Goal: Transaction & Acquisition: Purchase product/service

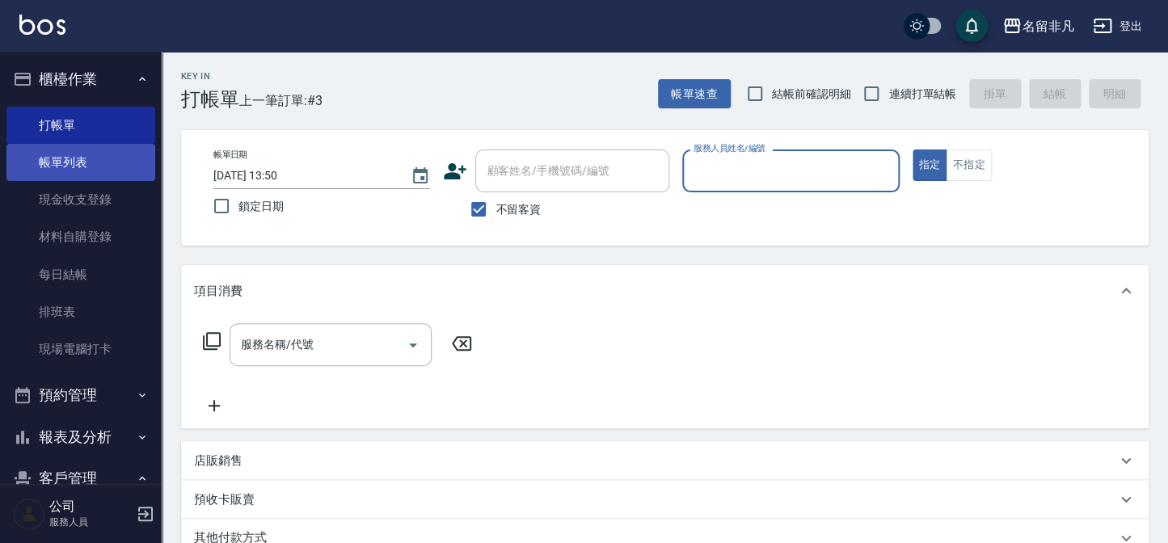
click at [72, 154] on link "帳單列表" at bounding box center [80, 162] width 149 height 37
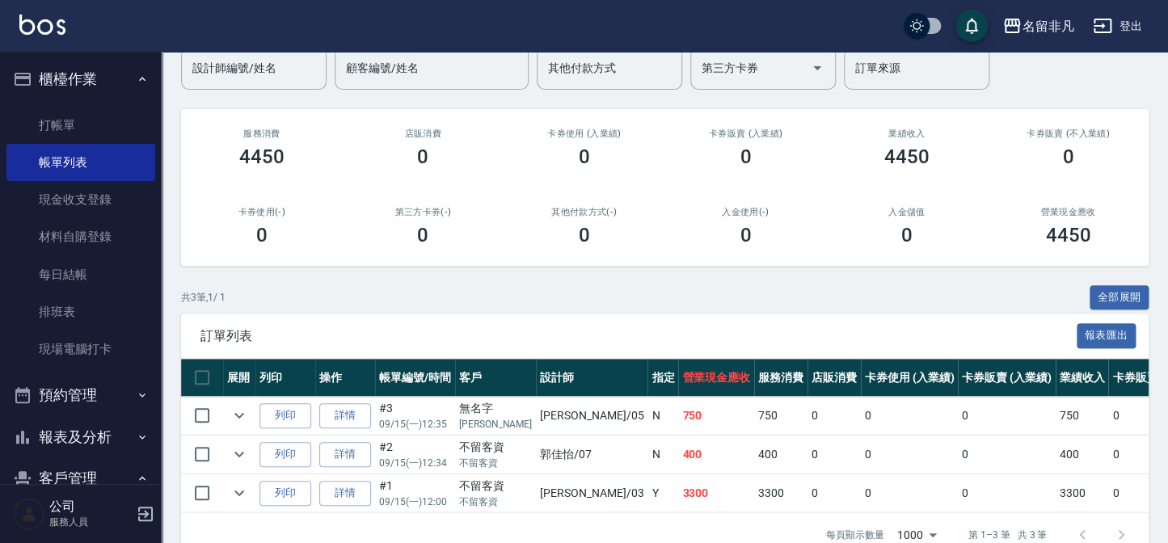
scroll to position [146, 0]
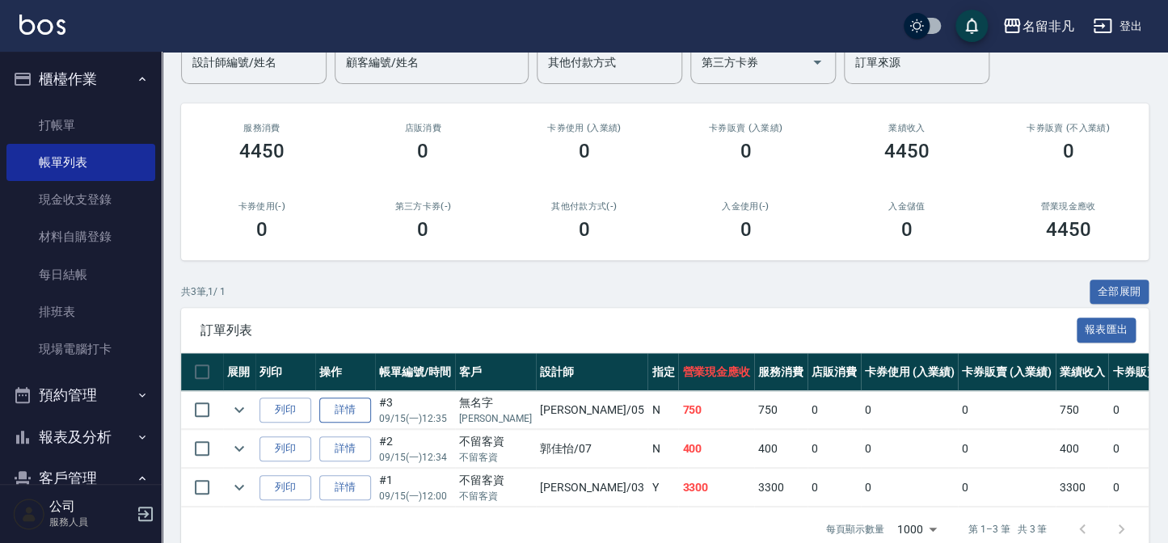
click at [351, 398] on td "詳情" at bounding box center [345, 410] width 60 height 38
click at [351, 399] on link "詳情" at bounding box center [345, 410] width 52 height 25
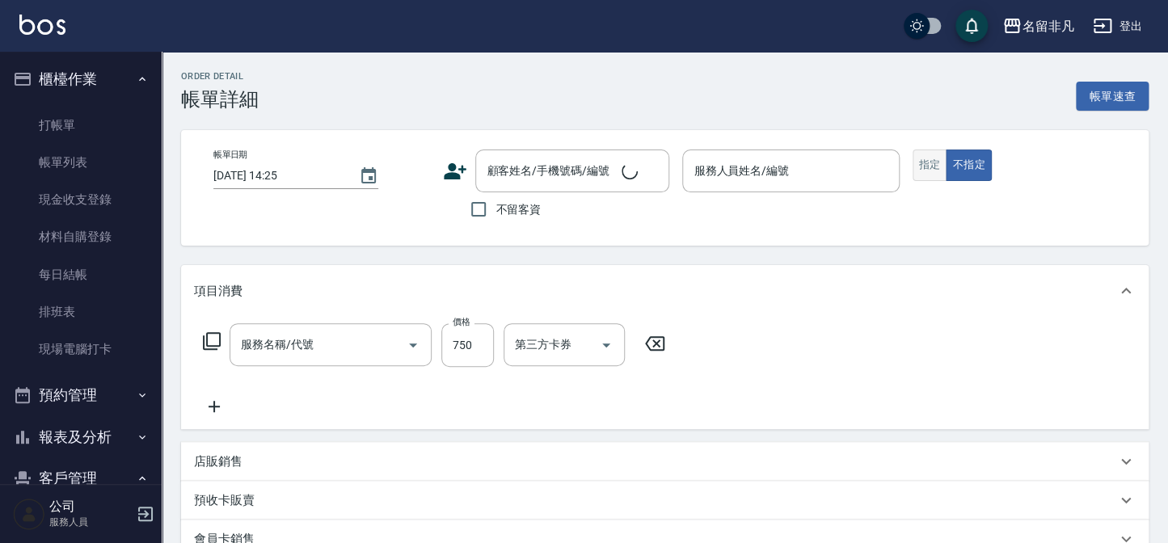
click at [933, 164] on button "指定" at bounding box center [930, 166] width 35 height 32
type input "[DATE] 12:35"
type input "[PERSON_NAME]-05"
type input "剪髮(202)"
type input "無名字/[PERSON_NAME]/null"
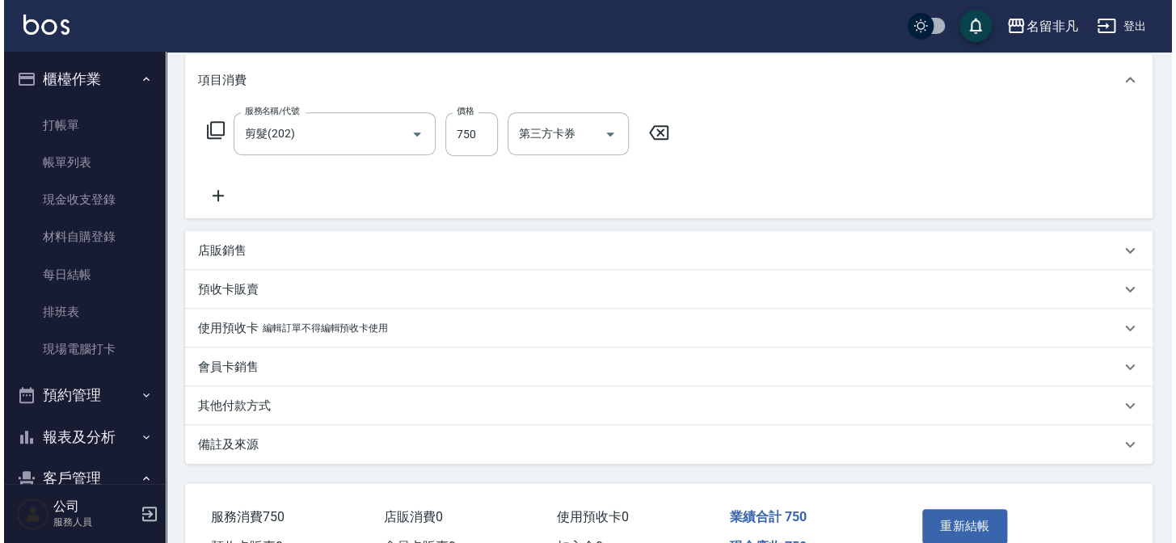
scroll to position [220, 0]
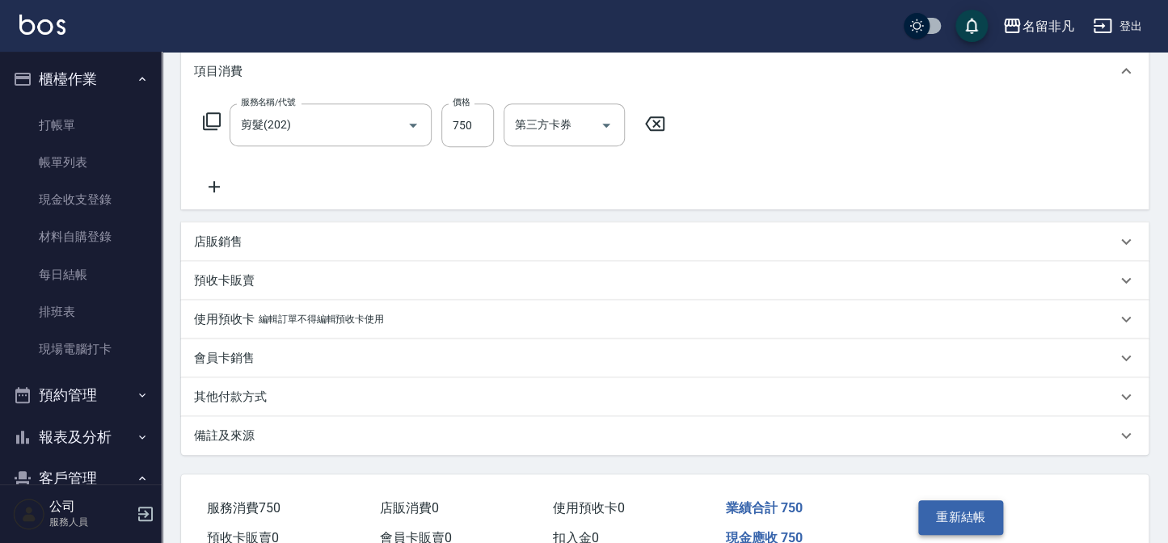
click at [953, 527] on button "重新結帳" at bounding box center [961, 517] width 86 height 34
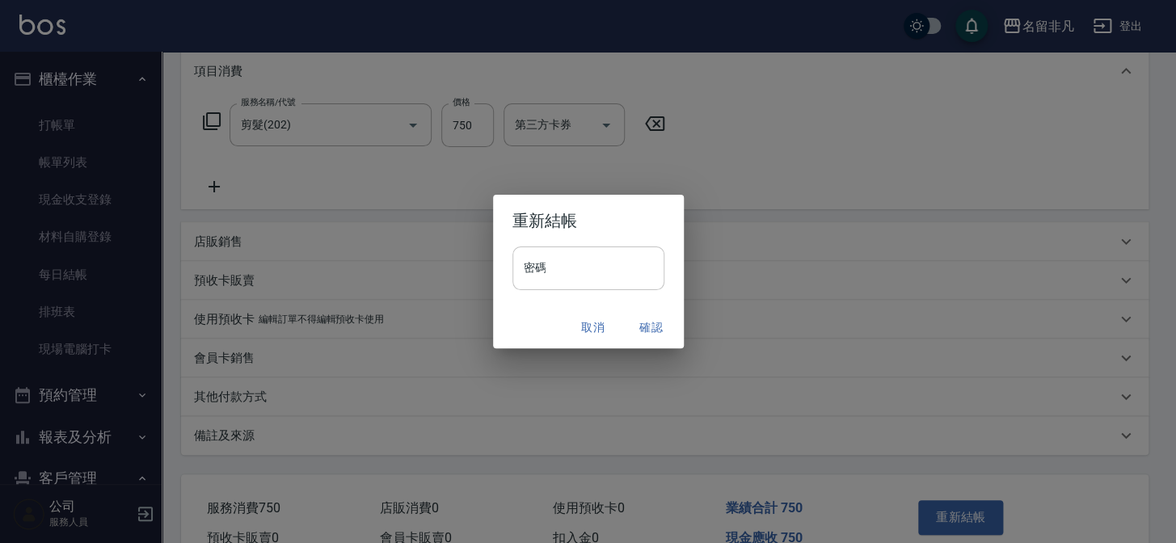
click at [589, 261] on input "密碼" at bounding box center [589, 269] width 152 height 44
type input "****"
click at [660, 321] on button "確認" at bounding box center [652, 328] width 52 height 30
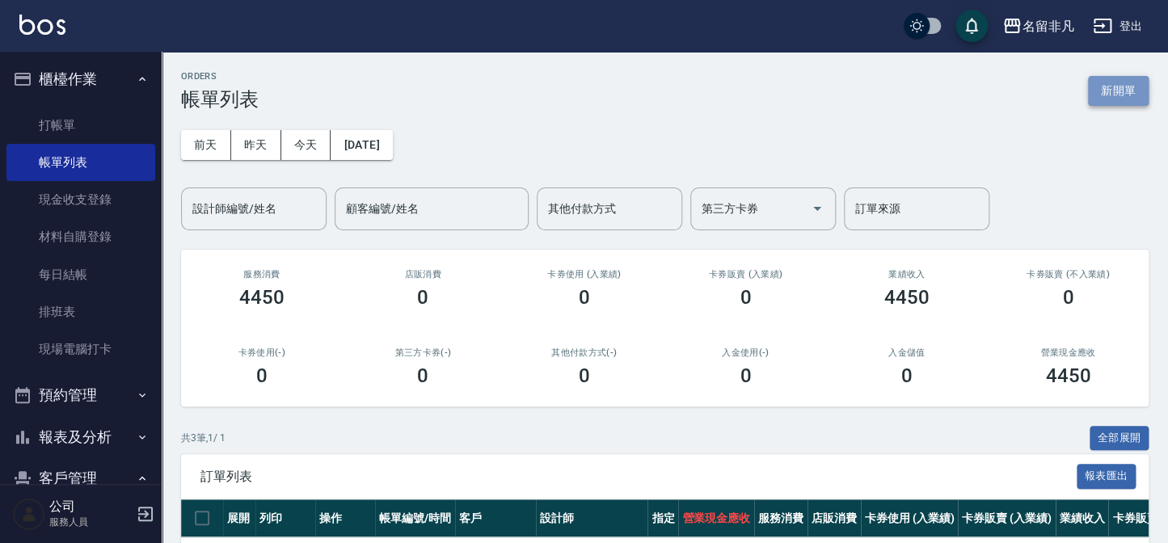
click at [1117, 78] on button "新開單" at bounding box center [1118, 91] width 61 height 30
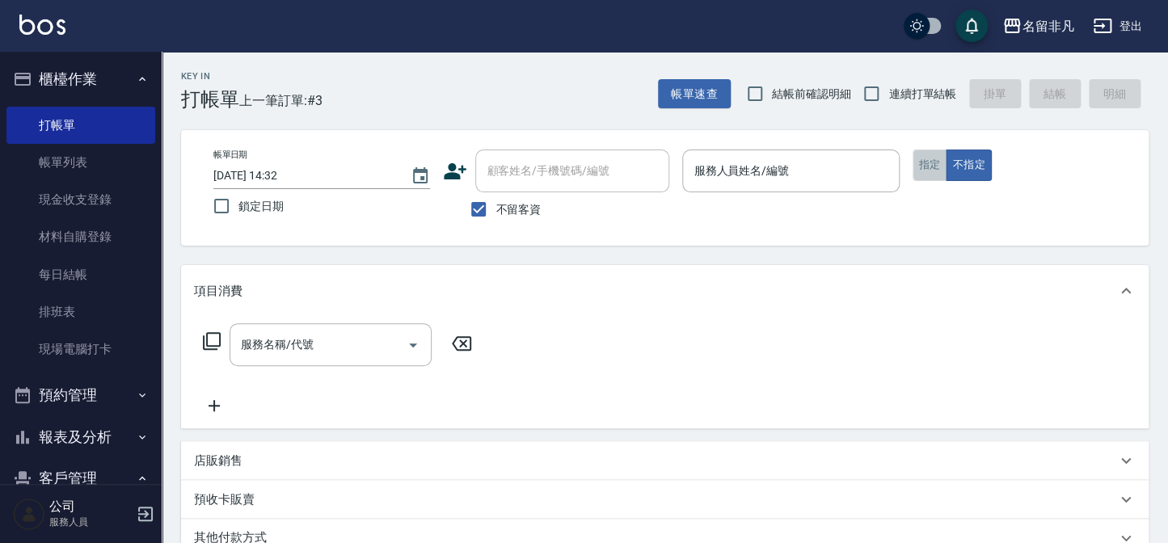
click at [943, 162] on button "指定" at bounding box center [930, 166] width 35 height 32
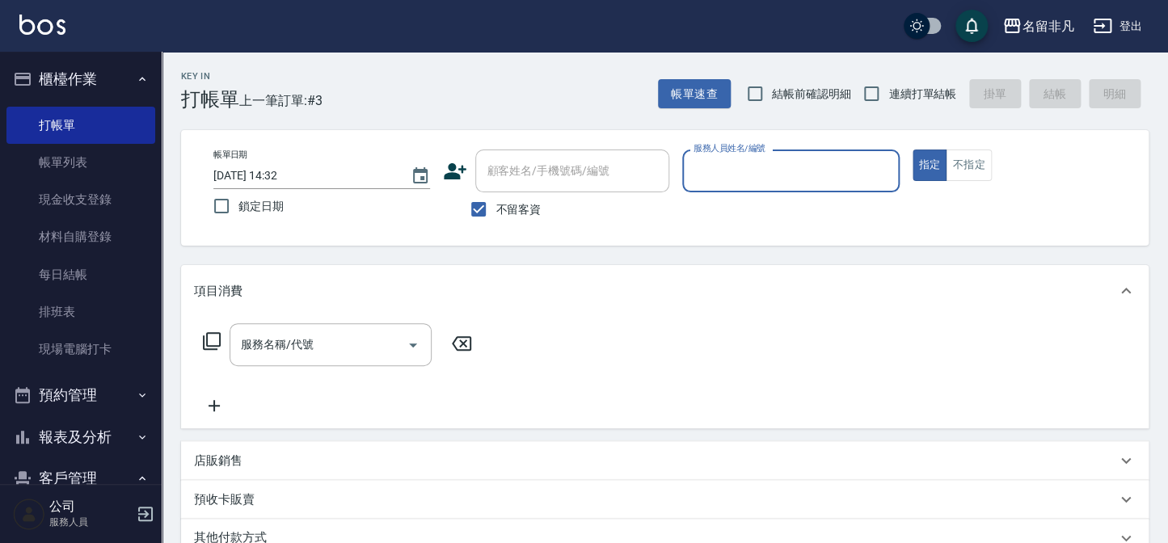
click at [838, 175] on input "服務人員姓名/編號" at bounding box center [791, 171] width 202 height 28
type input "[PERSON_NAME]-07"
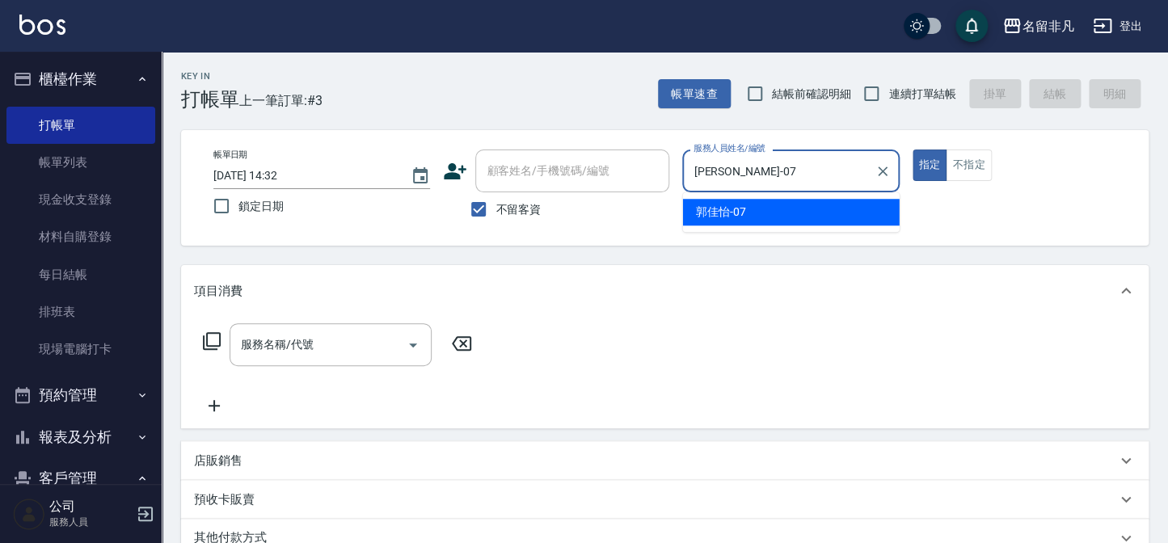
type button "true"
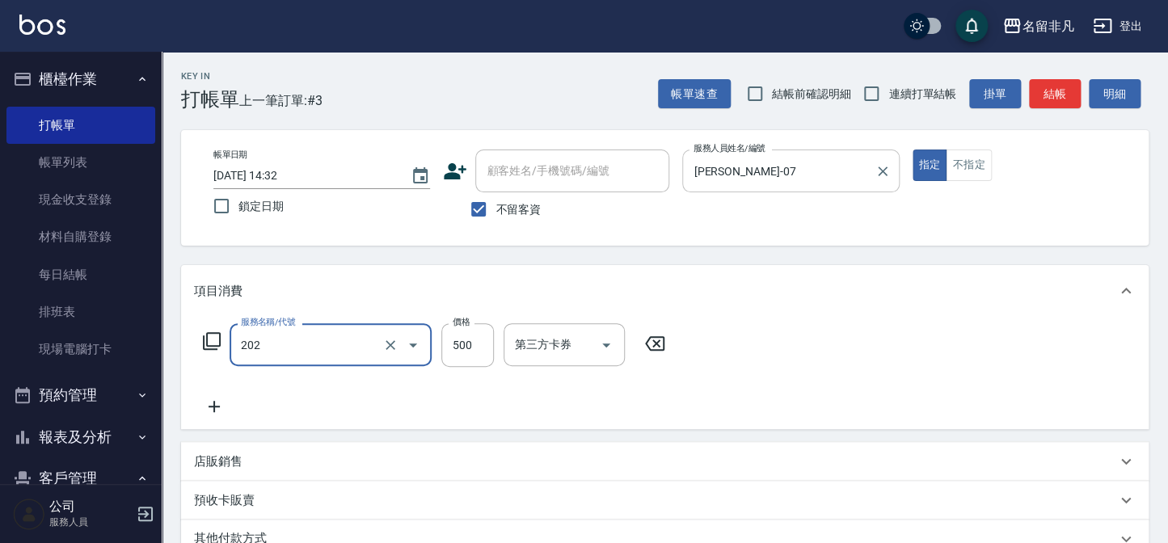
type input "剪髮(202)"
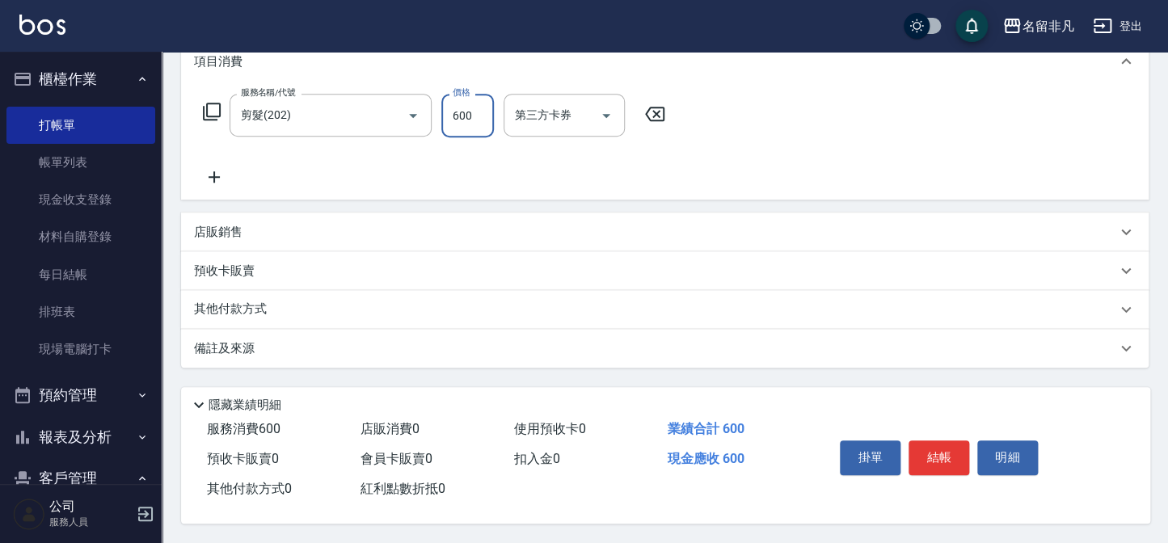
scroll to position [234, 0]
type input "600"
click at [936, 445] on button "結帳" at bounding box center [939, 458] width 61 height 34
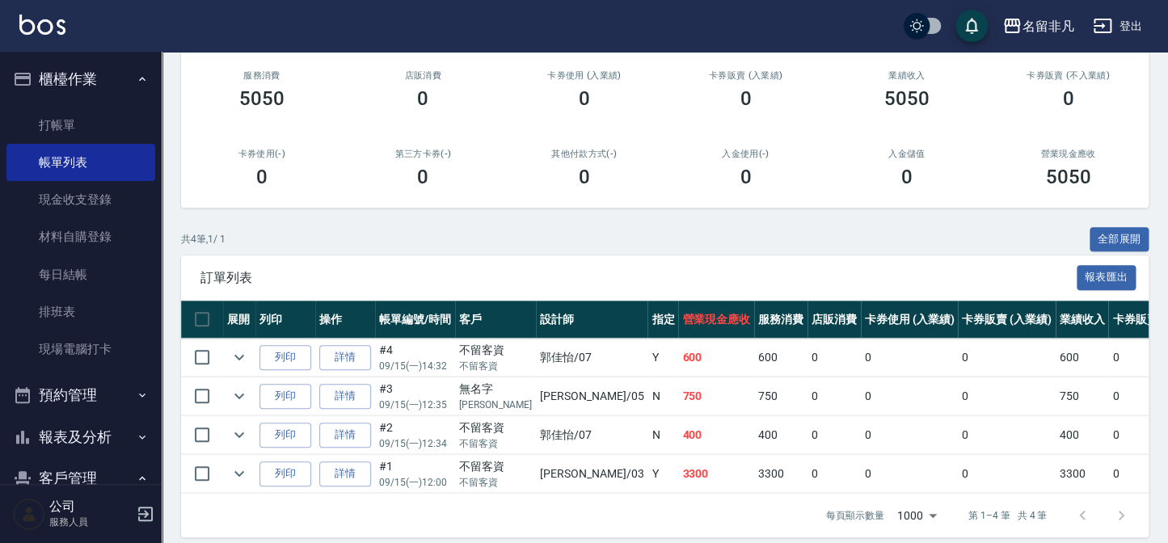
scroll to position [220, 0]
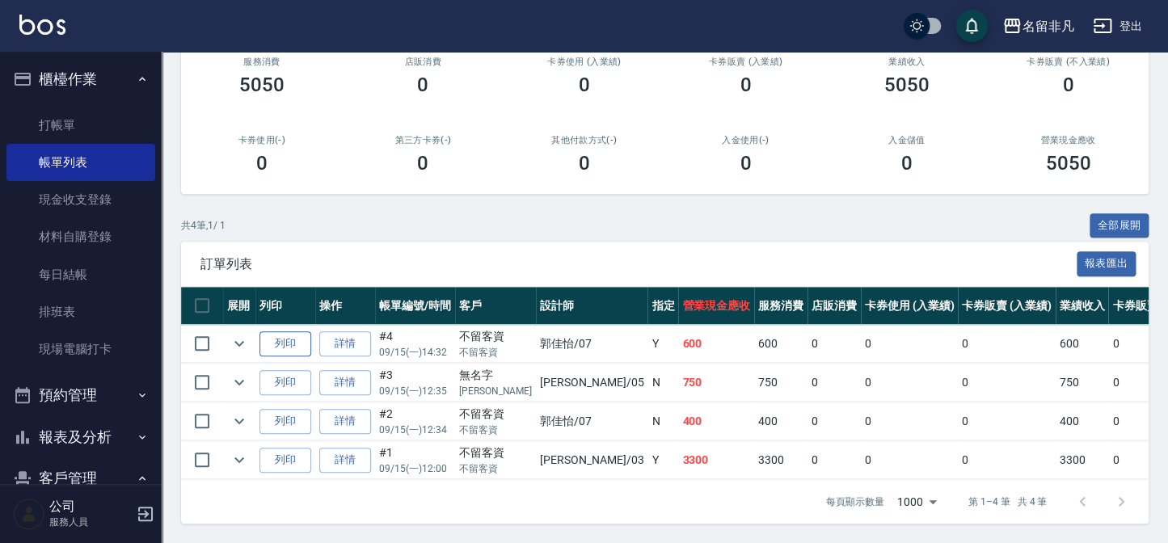
click at [293, 336] on button "列印" at bounding box center [285, 343] width 52 height 25
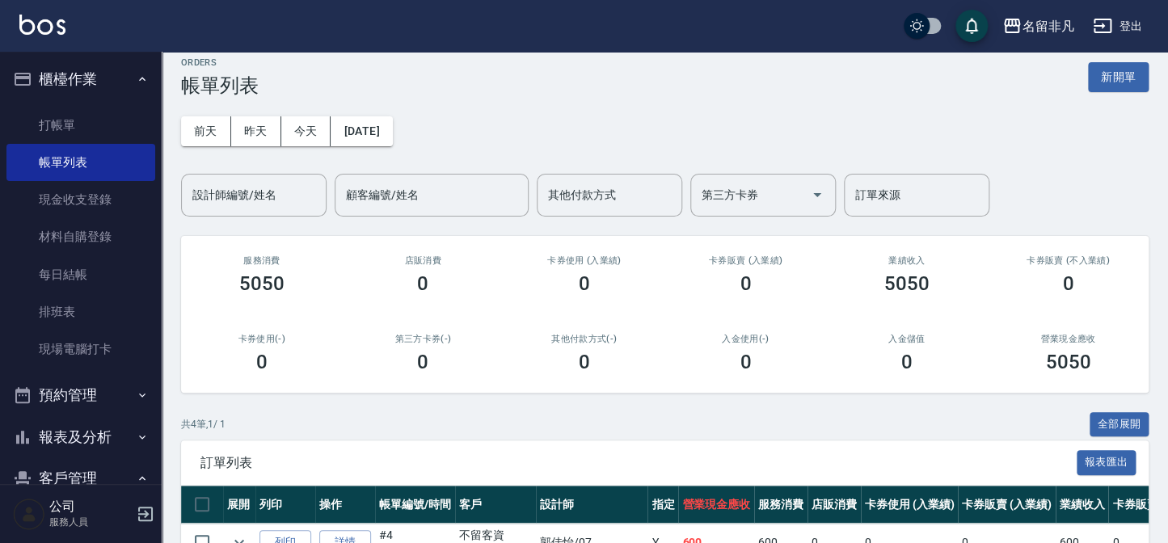
scroll to position [0, 0]
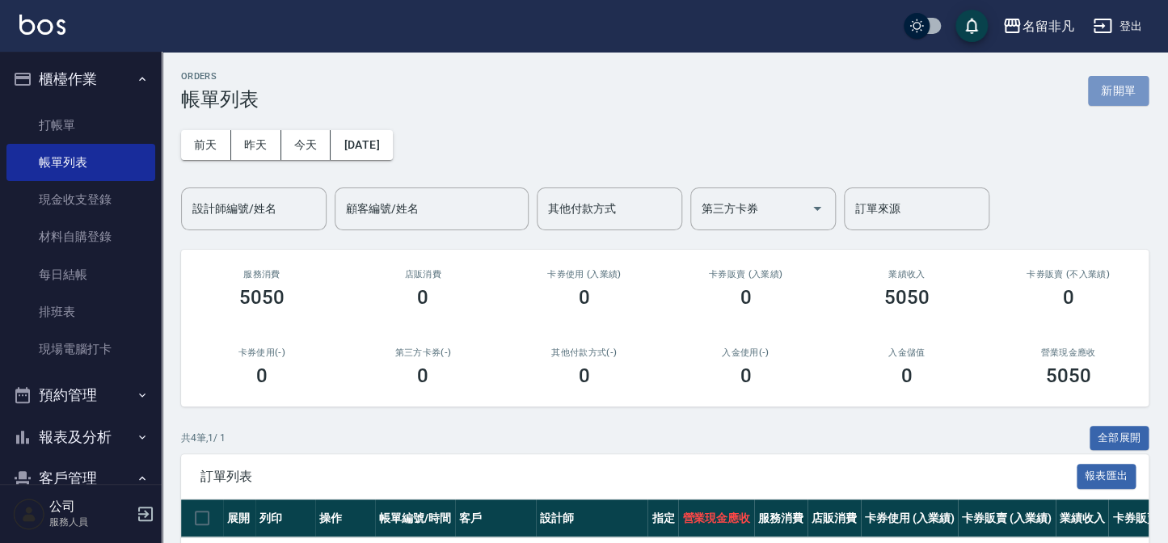
drag, startPoint x: 1139, startPoint y: 92, endPoint x: 1027, endPoint y: 108, distance: 112.6
click at [1137, 92] on button "新開單" at bounding box center [1118, 91] width 61 height 30
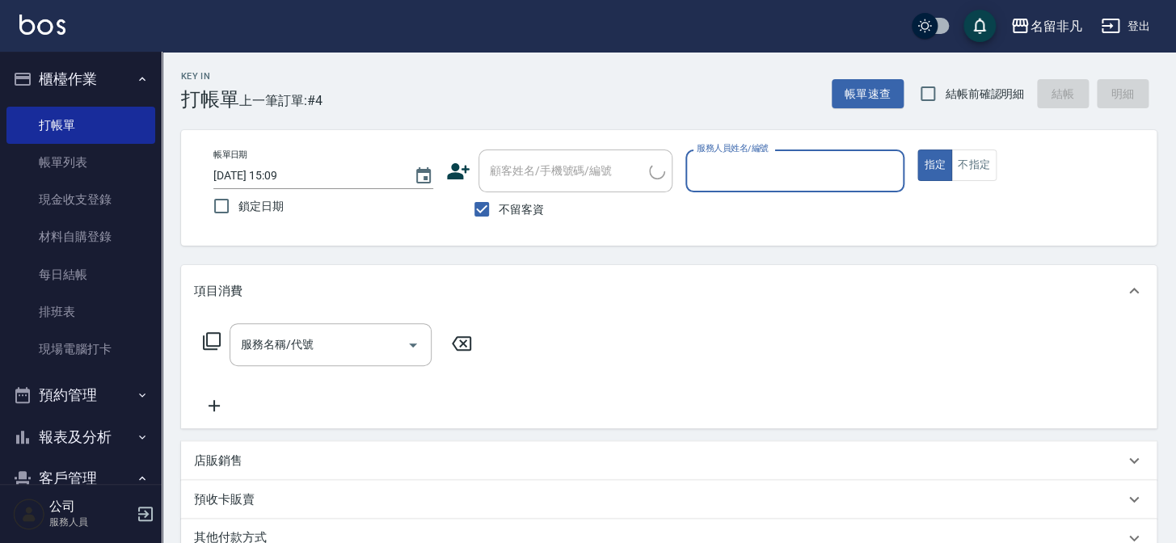
click at [783, 181] on input "服務人員姓名/編號" at bounding box center [795, 171] width 205 height 28
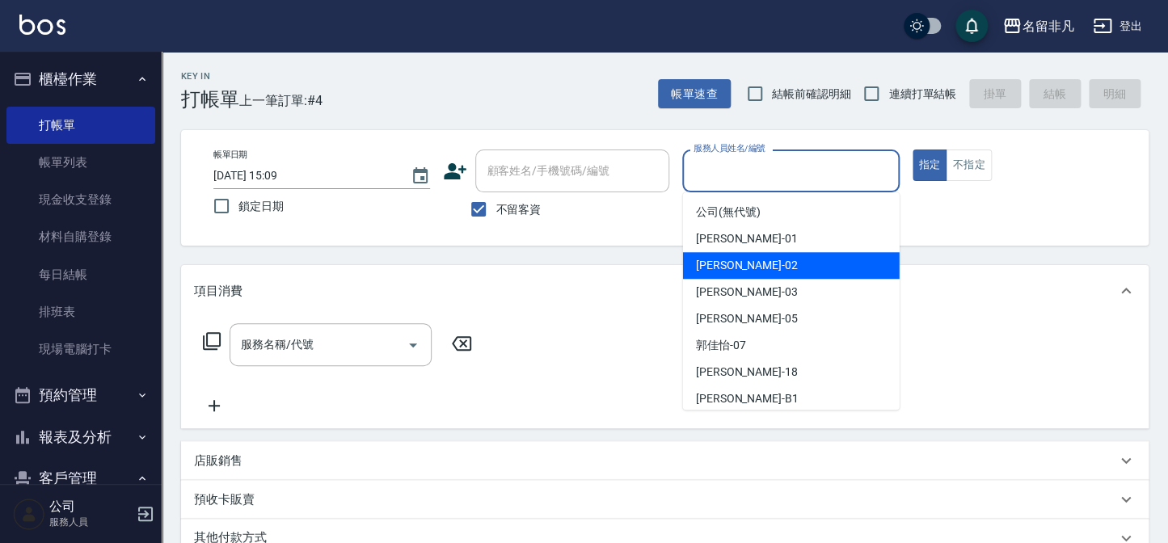
drag, startPoint x: 733, startPoint y: 264, endPoint x: 723, endPoint y: 261, distance: 10.8
click at [732, 264] on span "[PERSON_NAME]-02" at bounding box center [747, 265] width 102 height 17
type input "[PERSON_NAME]02"
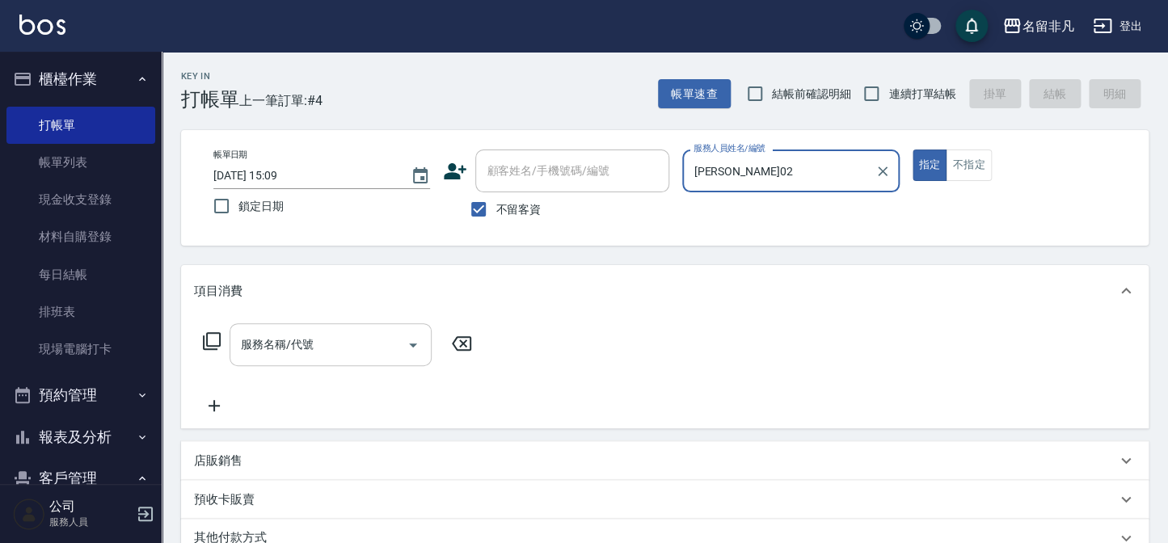
click at [310, 340] on div "服務名稱/代號 服務名稱/代號" at bounding box center [331, 344] width 202 height 43
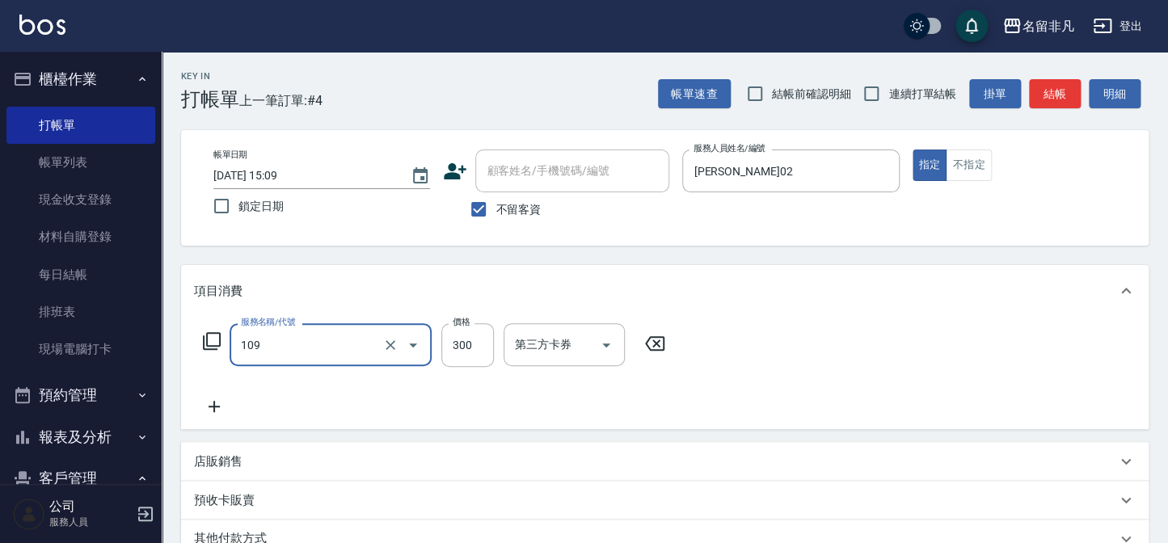
type input "洗髮卷(109)"
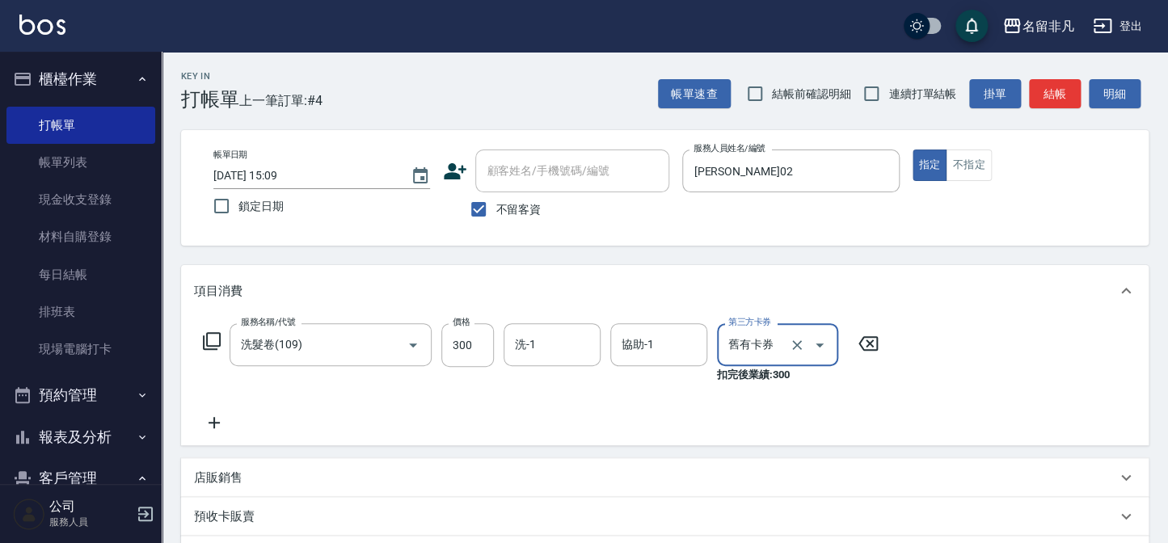
type input "舊有卡券"
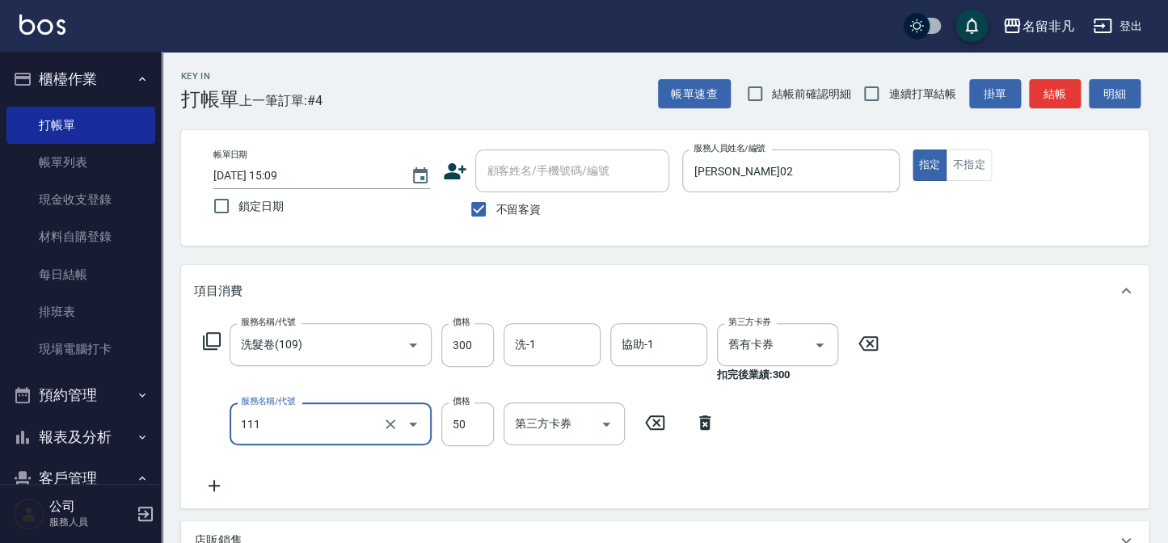
type input "上捲(111)"
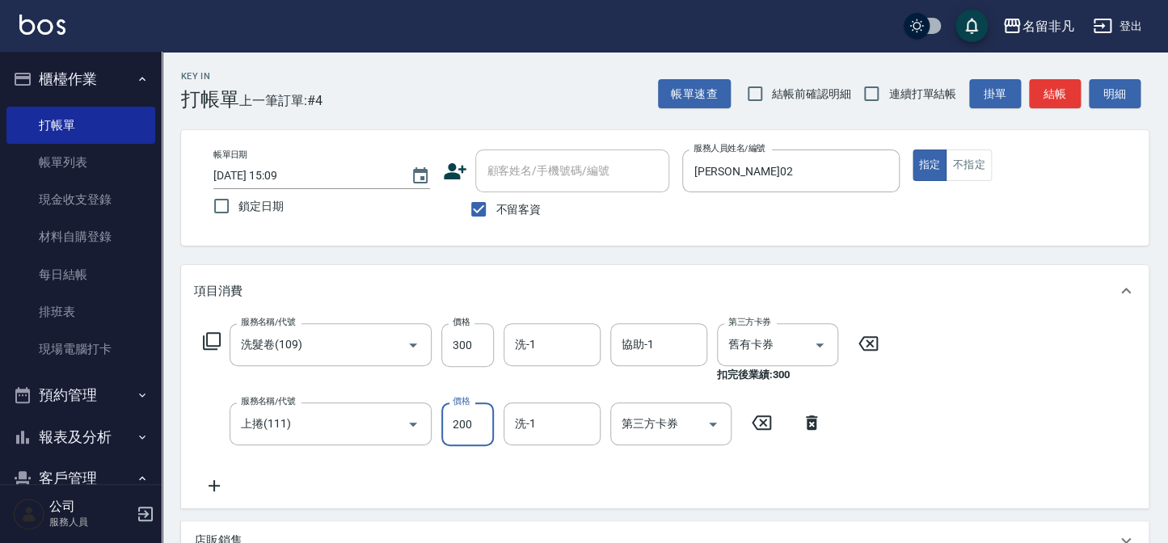
type input "200"
click at [1056, 98] on button "結帳" at bounding box center [1055, 94] width 52 height 30
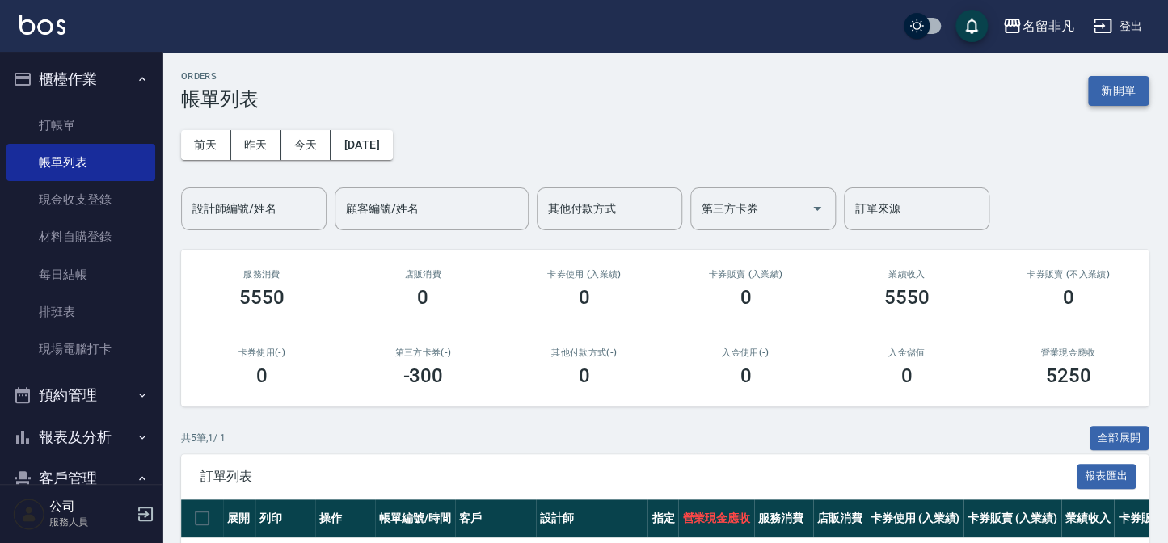
click at [1108, 95] on button "新開單" at bounding box center [1118, 91] width 61 height 30
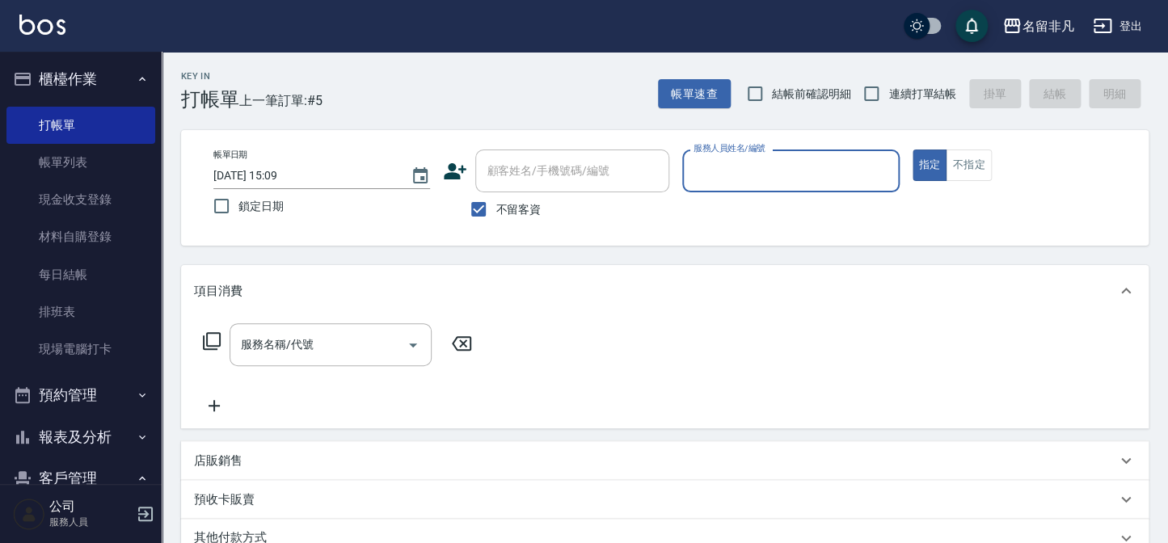
click at [742, 175] on input "服務人員姓名/編號" at bounding box center [791, 171] width 202 height 28
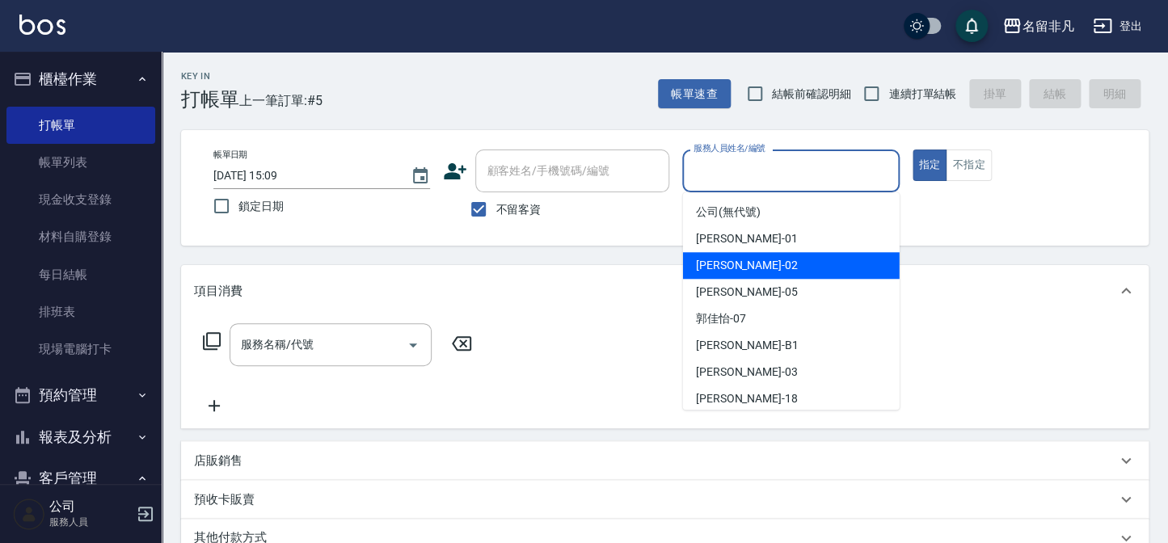
click at [749, 267] on div "[PERSON_NAME]-02" at bounding box center [791, 265] width 217 height 27
type input "[PERSON_NAME]02"
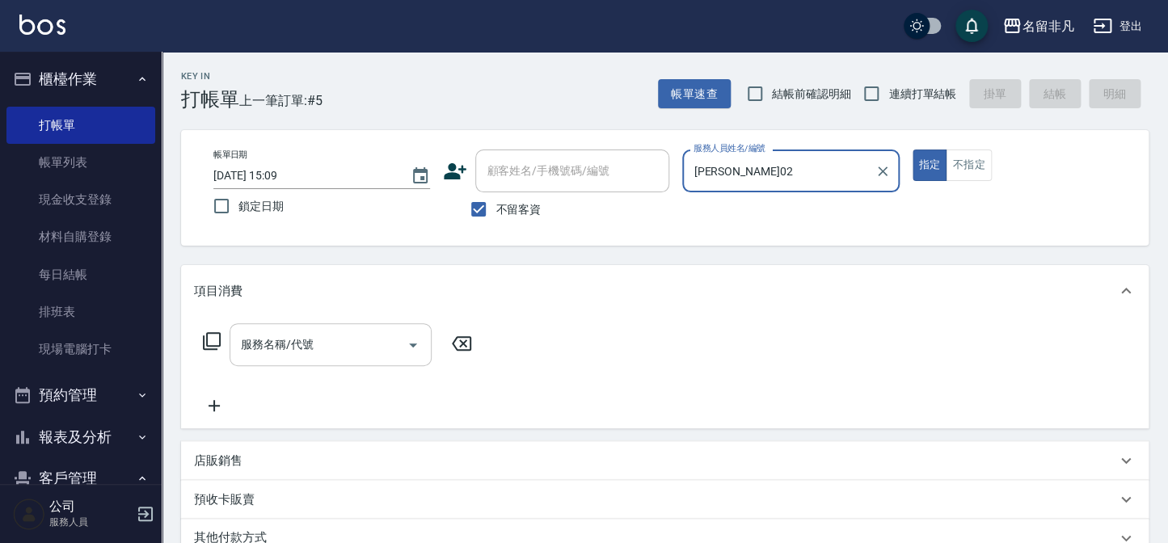
click at [305, 347] on div "服務名稱/代號 服務名稱/代號" at bounding box center [331, 344] width 202 height 43
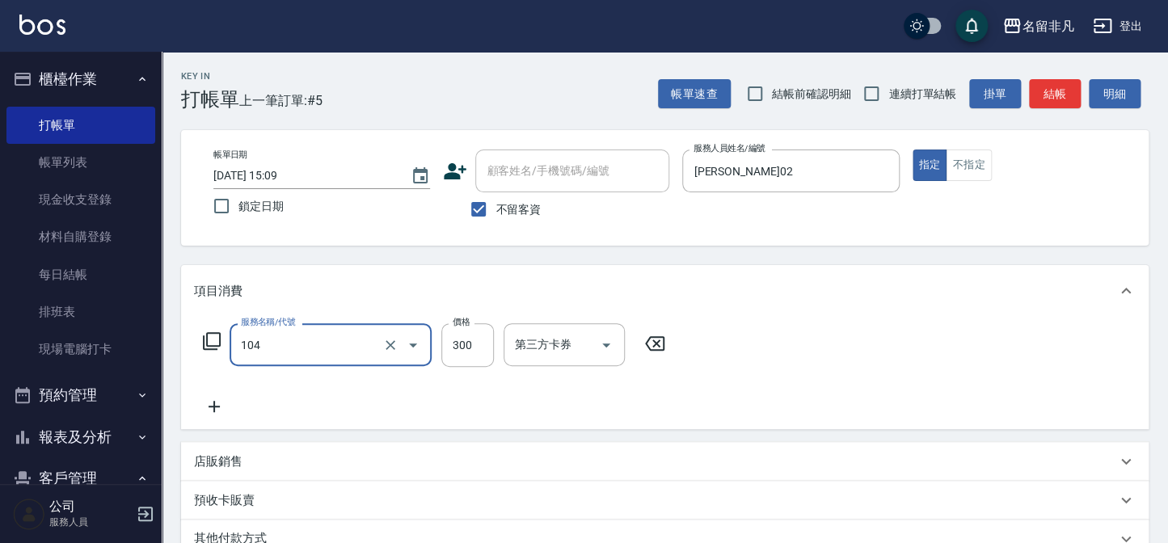
type input "洗髮(104)"
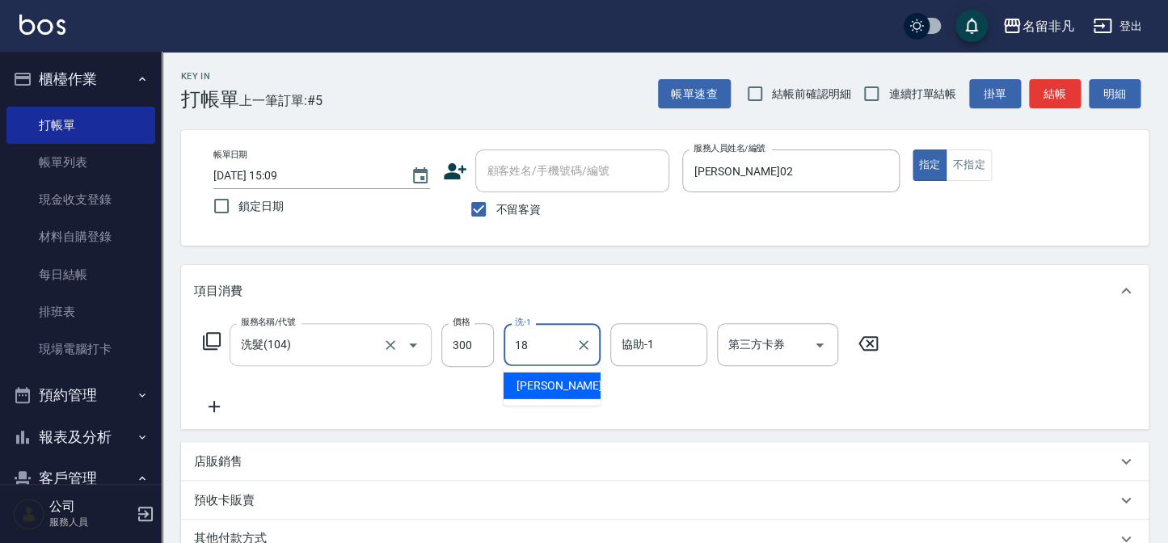
type input "[PERSON_NAME]-18"
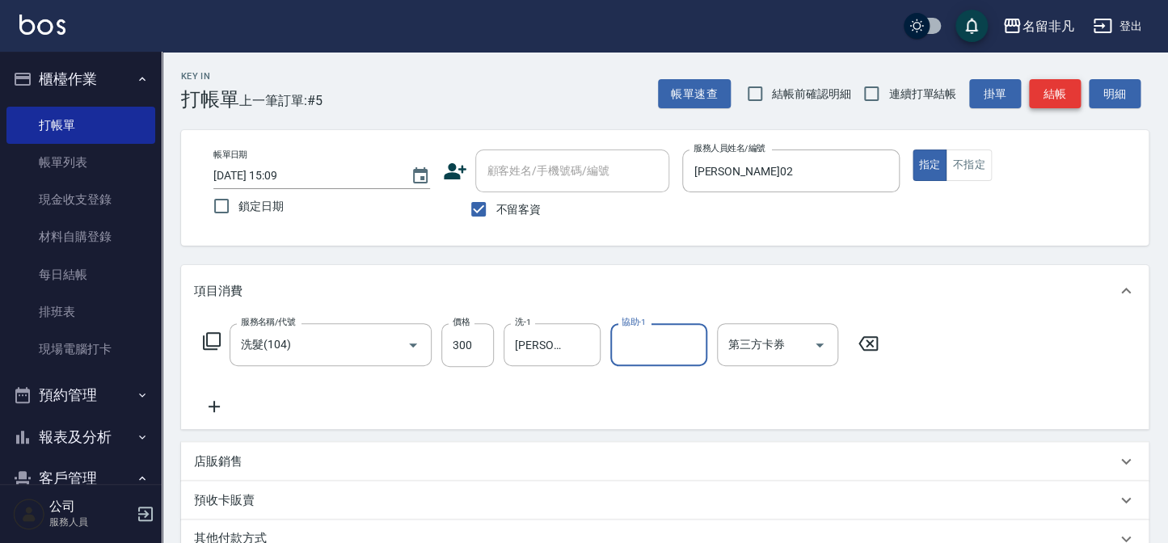
click at [1056, 93] on button "結帳" at bounding box center [1055, 94] width 52 height 30
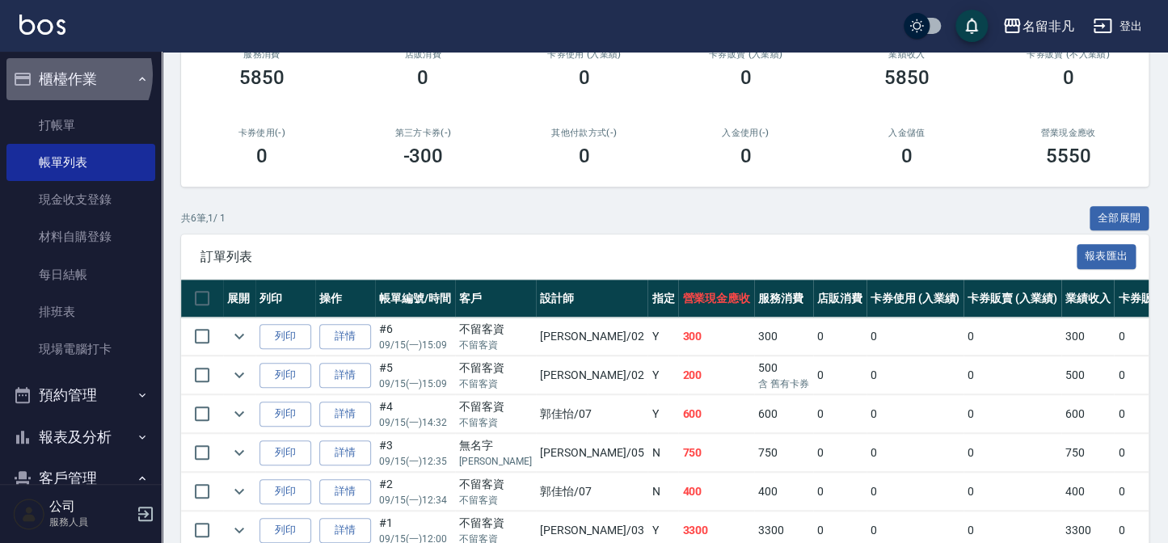
click at [76, 74] on button "櫃檯作業" at bounding box center [80, 79] width 149 height 42
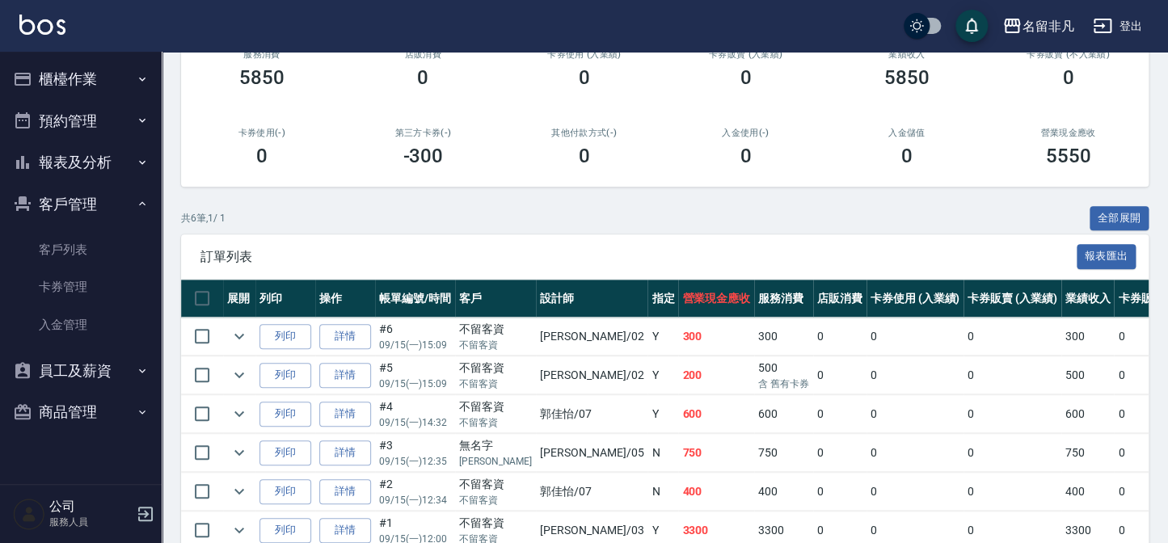
click at [95, 196] on button "客戶管理" at bounding box center [80, 205] width 149 height 42
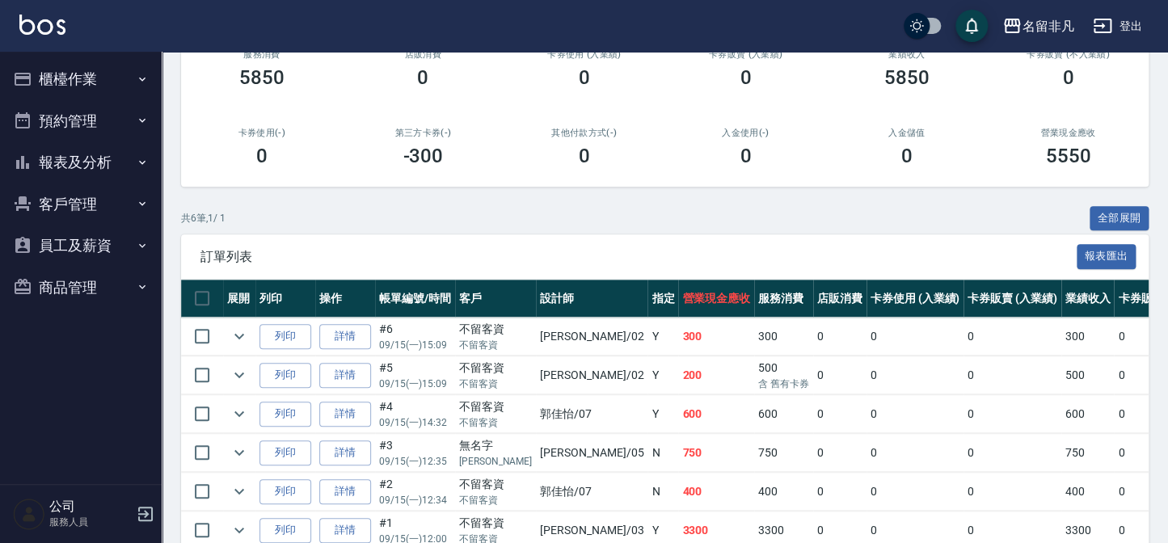
click at [112, 169] on button "報表及分析" at bounding box center [80, 162] width 149 height 42
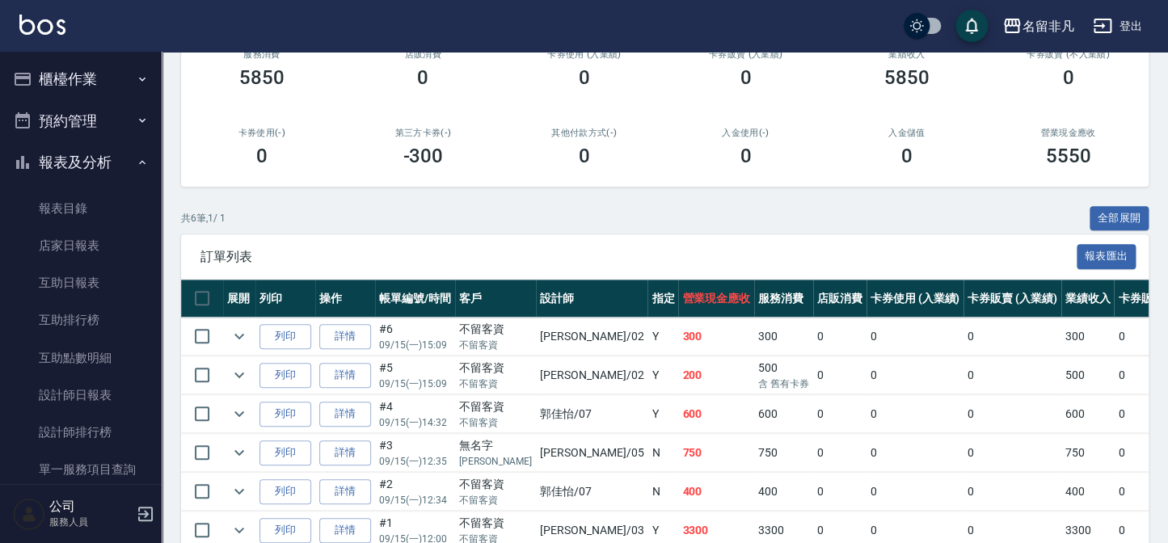
click at [94, 165] on button "報表及分析" at bounding box center [80, 162] width 149 height 42
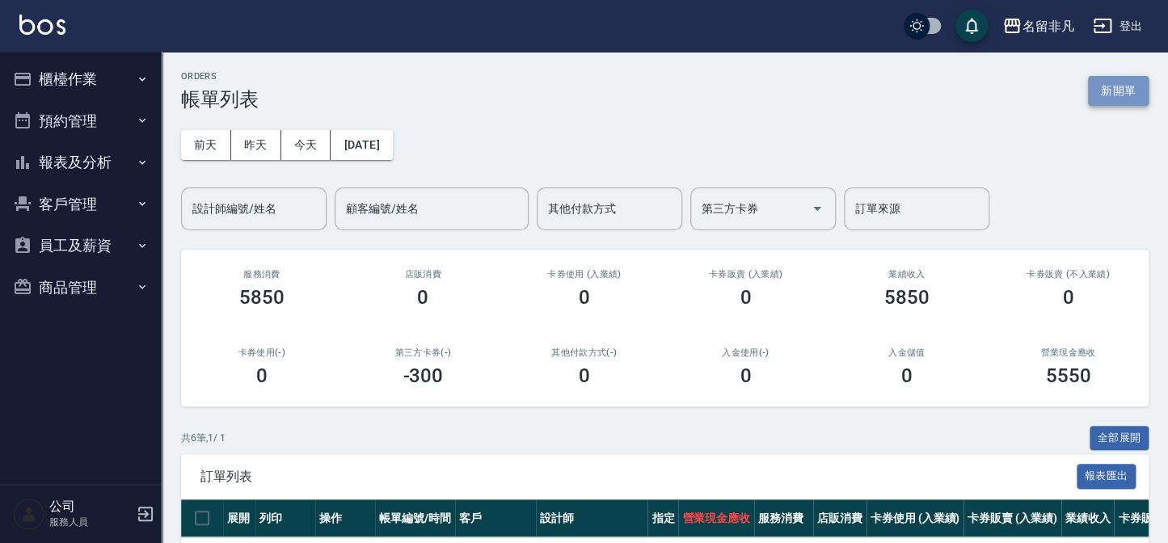
click at [1115, 81] on button "新開單" at bounding box center [1118, 91] width 61 height 30
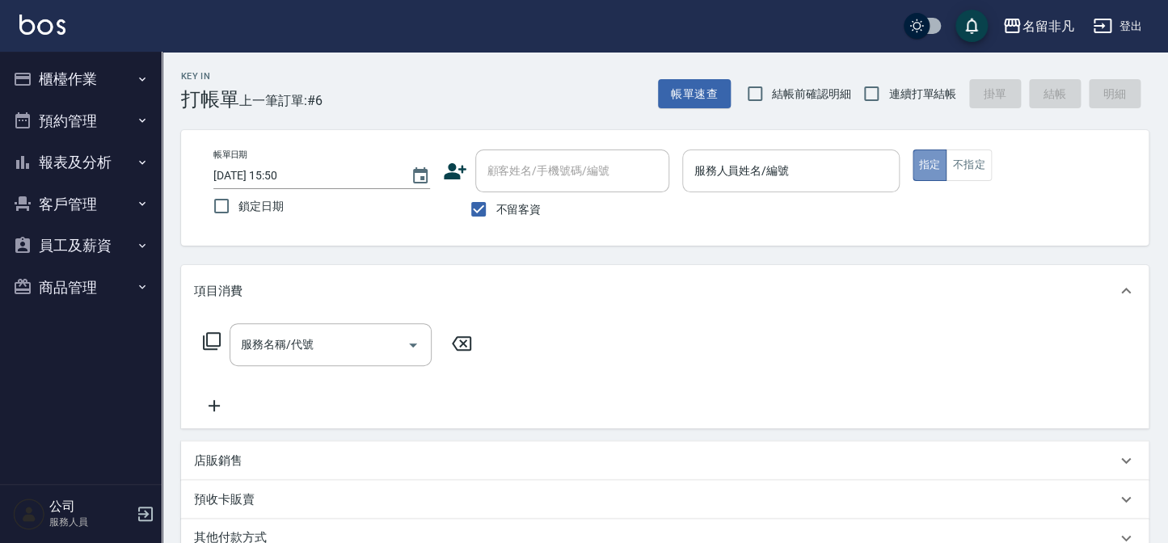
drag, startPoint x: 932, startPoint y: 169, endPoint x: 888, endPoint y: 171, distance: 44.5
click at [930, 169] on button "指定" at bounding box center [930, 166] width 35 height 32
click at [813, 181] on input "服務人員姓名/編號" at bounding box center [791, 171] width 202 height 28
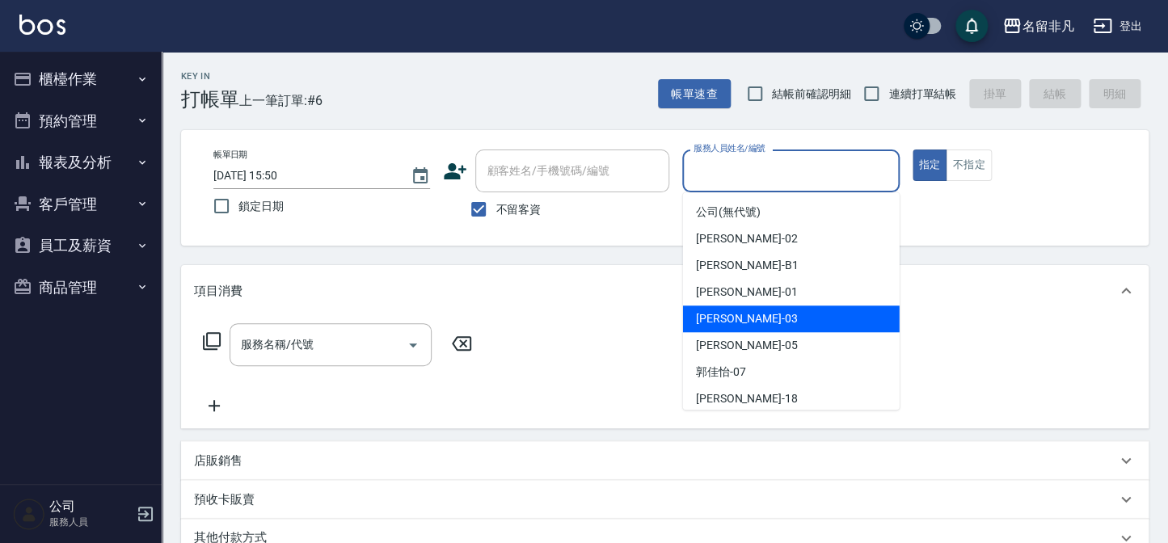
click at [774, 317] on div "[PERSON_NAME] -03" at bounding box center [791, 319] width 217 height 27
type input "[PERSON_NAME]-03"
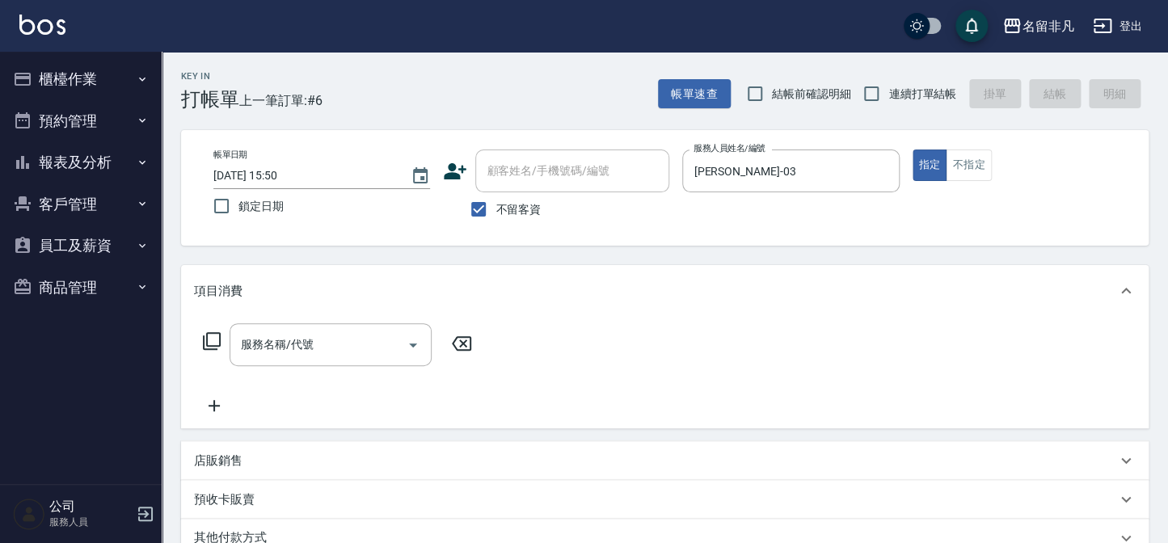
click at [215, 340] on icon at bounding box center [211, 340] width 19 height 19
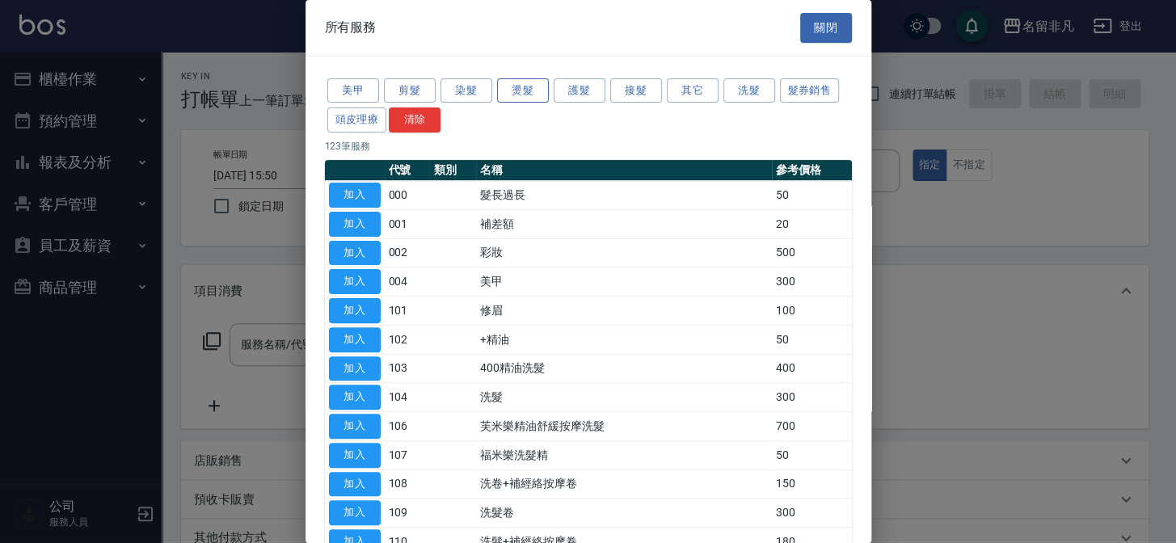
click at [517, 90] on button "燙髮" at bounding box center [523, 90] width 52 height 25
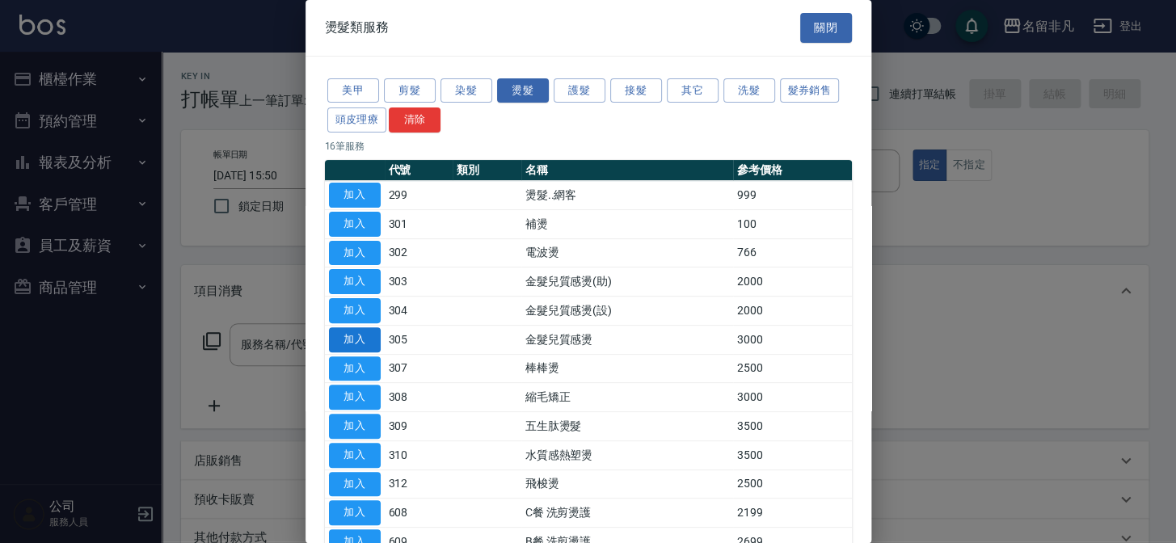
click at [349, 337] on button "加入" at bounding box center [355, 339] width 52 height 25
type input "金髮兒質感燙(305)"
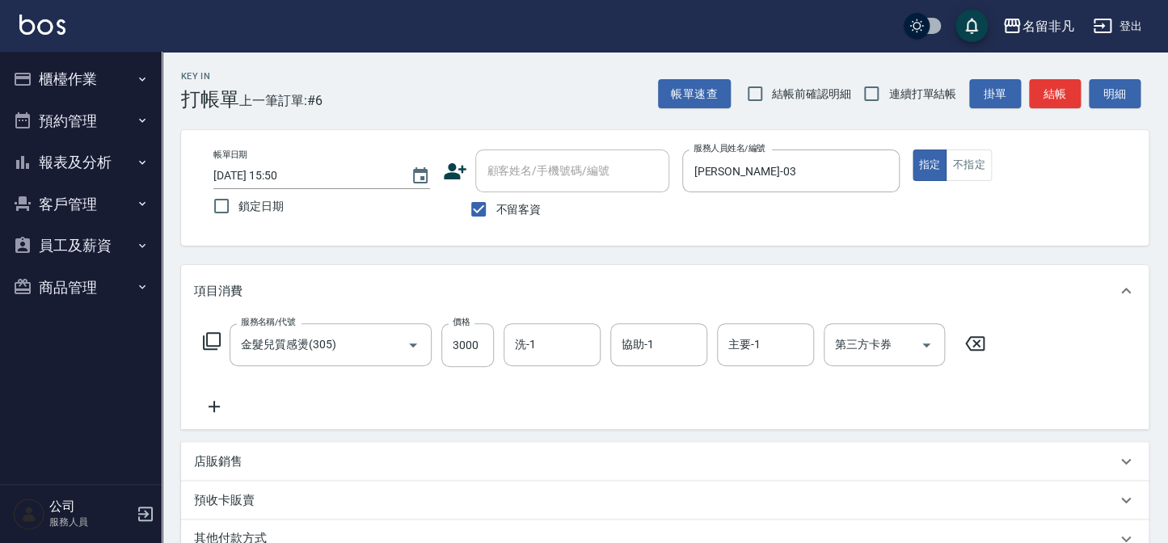
click at [226, 459] on p "店販銷售" at bounding box center [218, 462] width 49 height 17
click at [283, 519] on input "服務人員姓名/編號" at bounding box center [254, 522] width 107 height 28
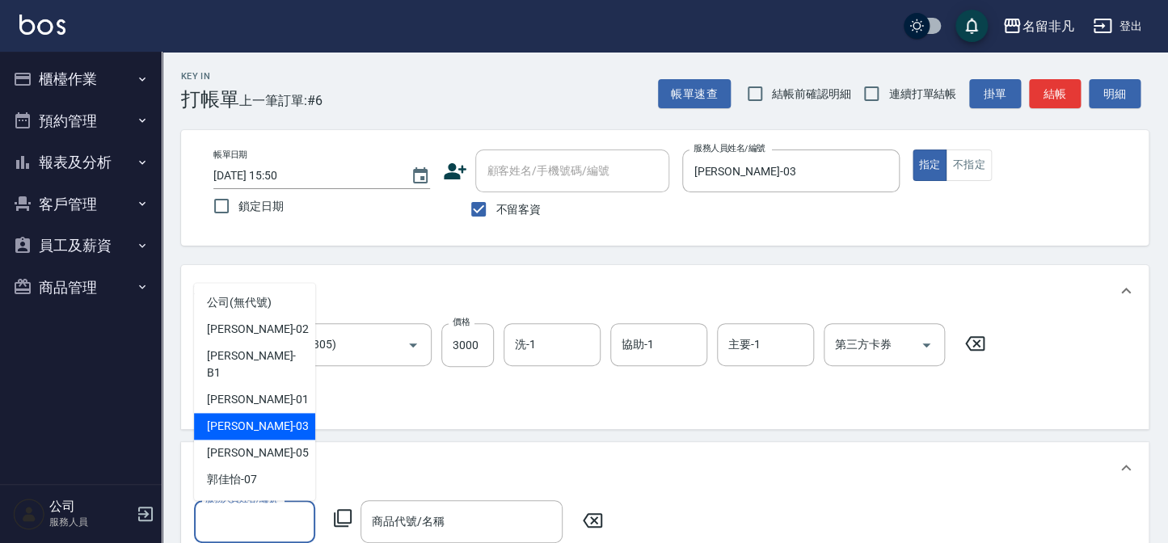
click at [251, 413] on div "[PERSON_NAME] -03" at bounding box center [254, 426] width 121 height 27
type input "[PERSON_NAME]-03"
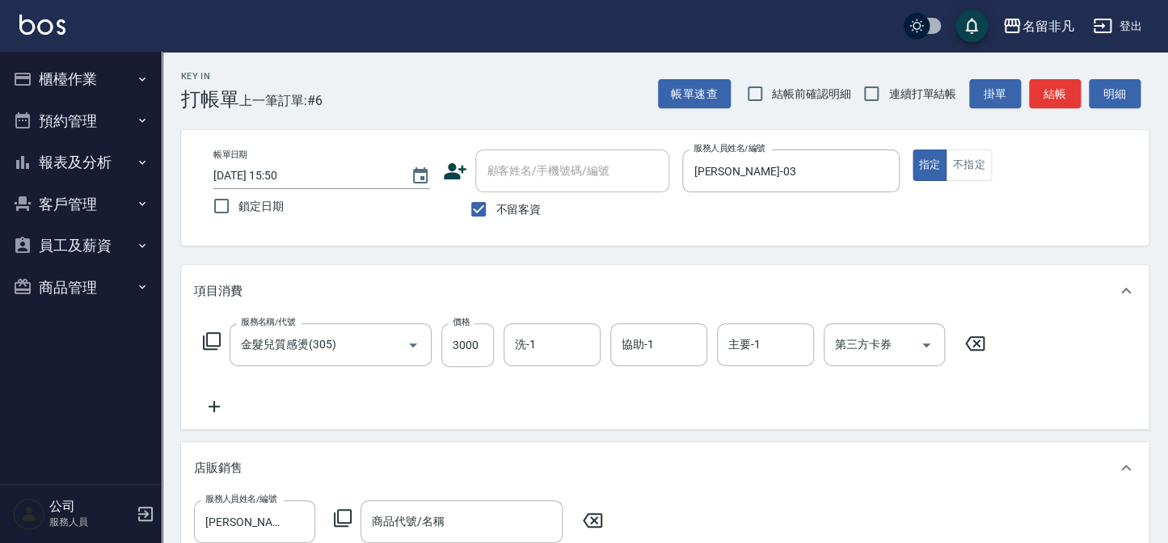
click at [342, 512] on icon at bounding box center [342, 517] width 19 height 19
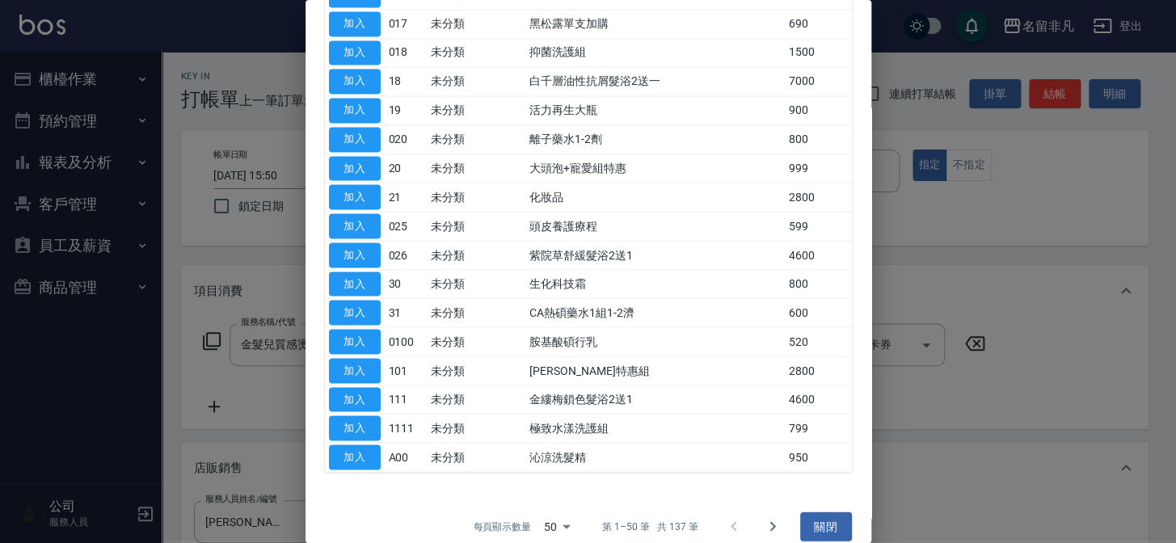
scroll to position [1136, 0]
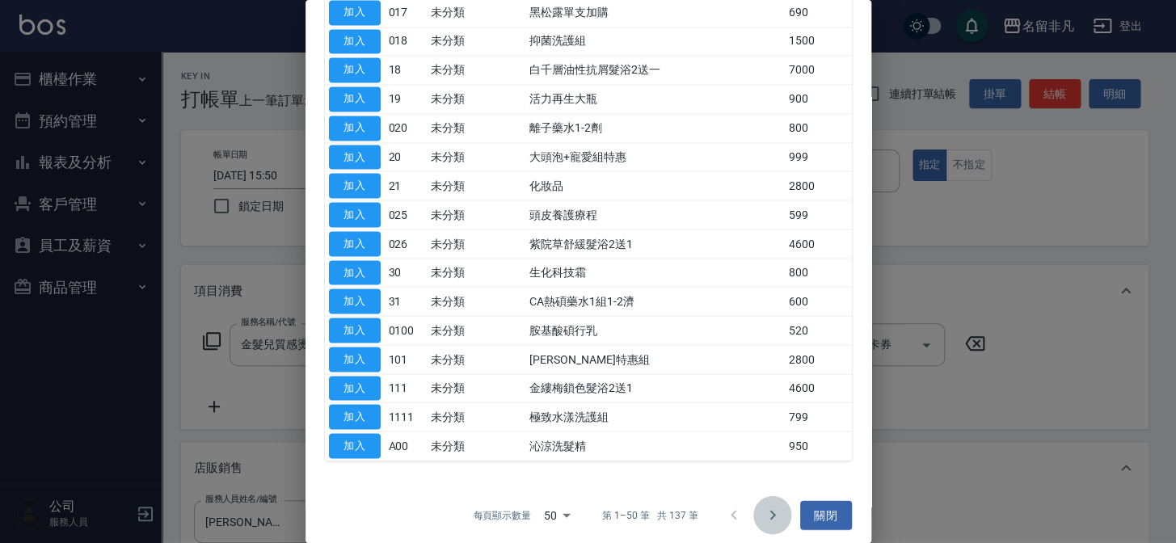
click at [770, 510] on icon "Go to next page" at bounding box center [773, 515] width 6 height 10
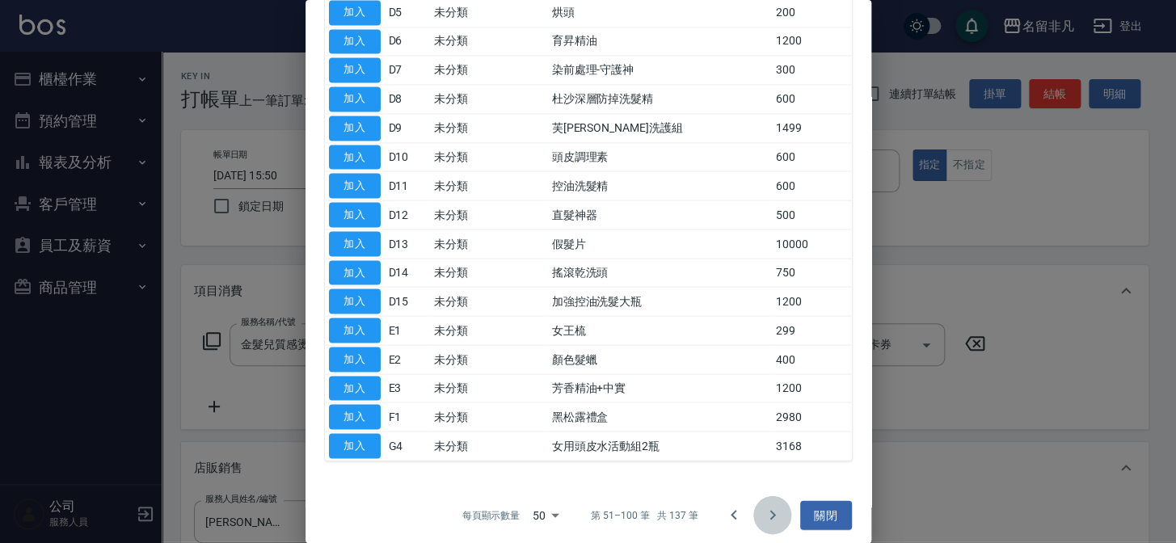
click at [770, 510] on icon "Go to next page" at bounding box center [773, 515] width 6 height 10
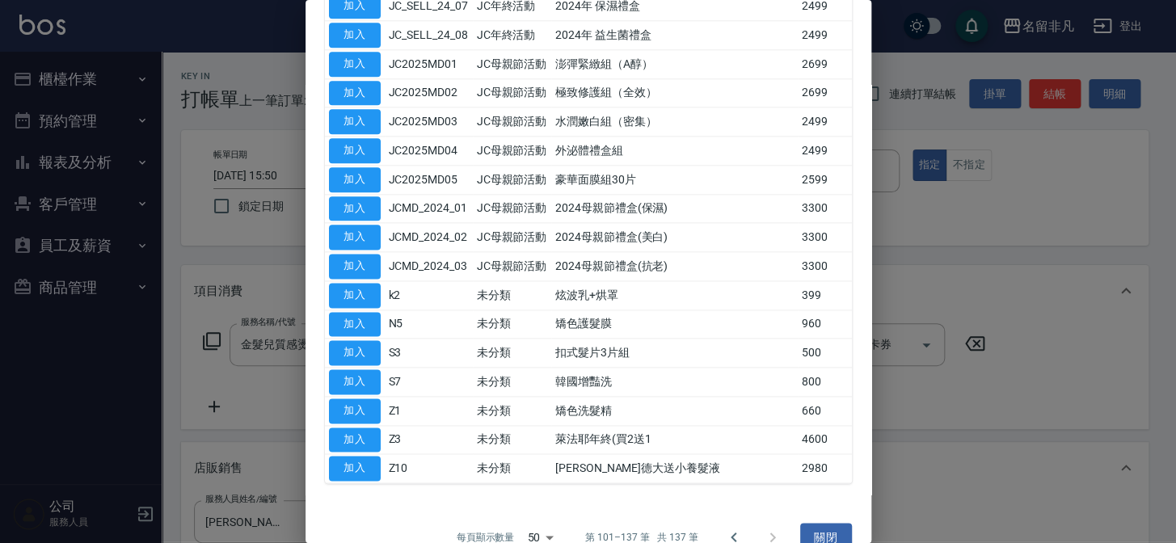
scroll to position [761, 0]
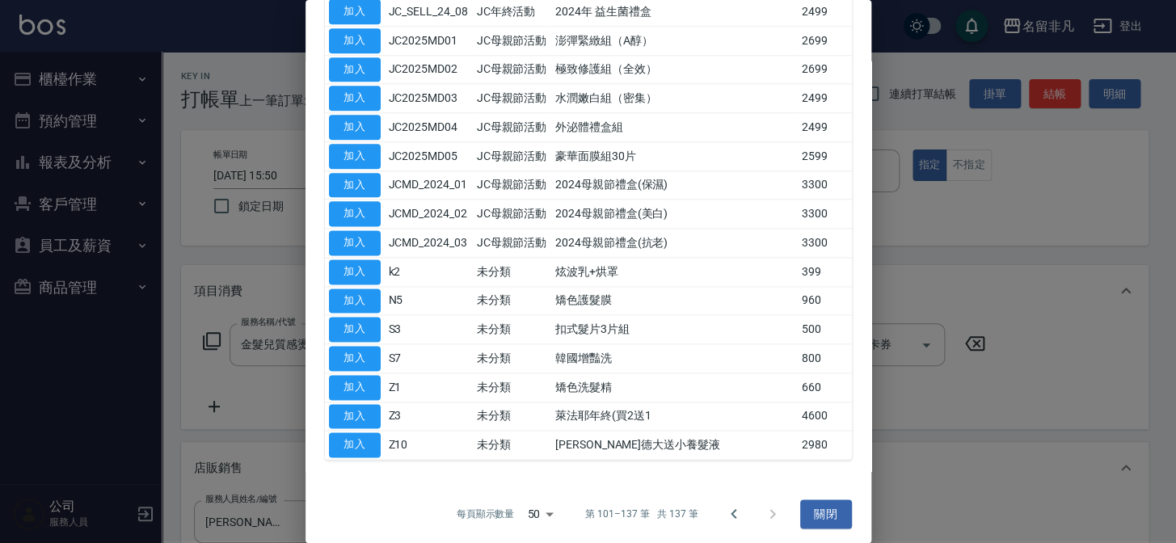
click at [766, 508] on div at bounding box center [754, 514] width 78 height 39
click at [728, 510] on icon "Go to previous page" at bounding box center [733, 513] width 19 height 19
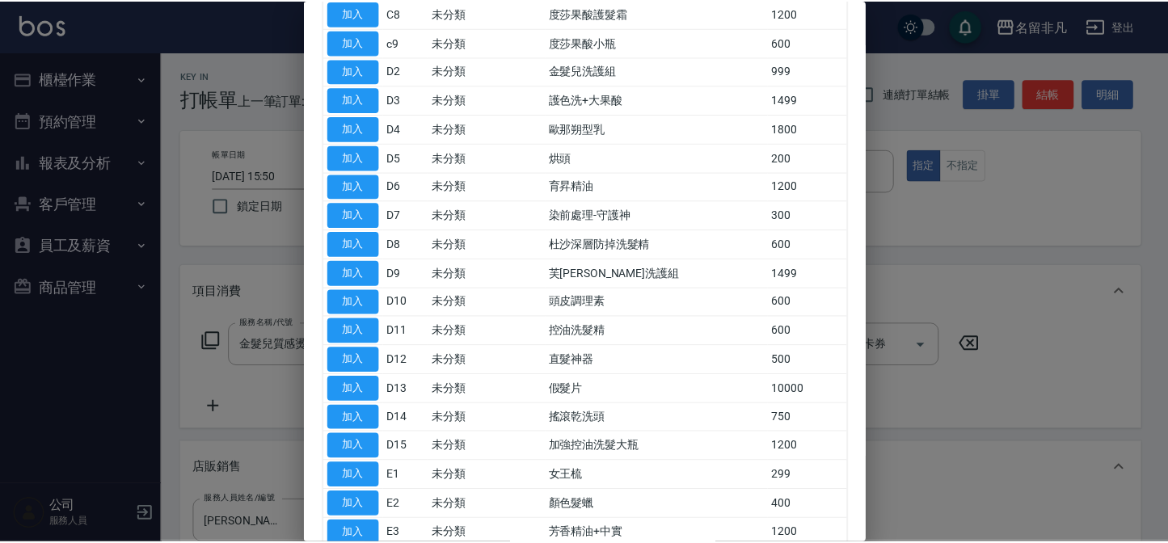
scroll to position [989, 0]
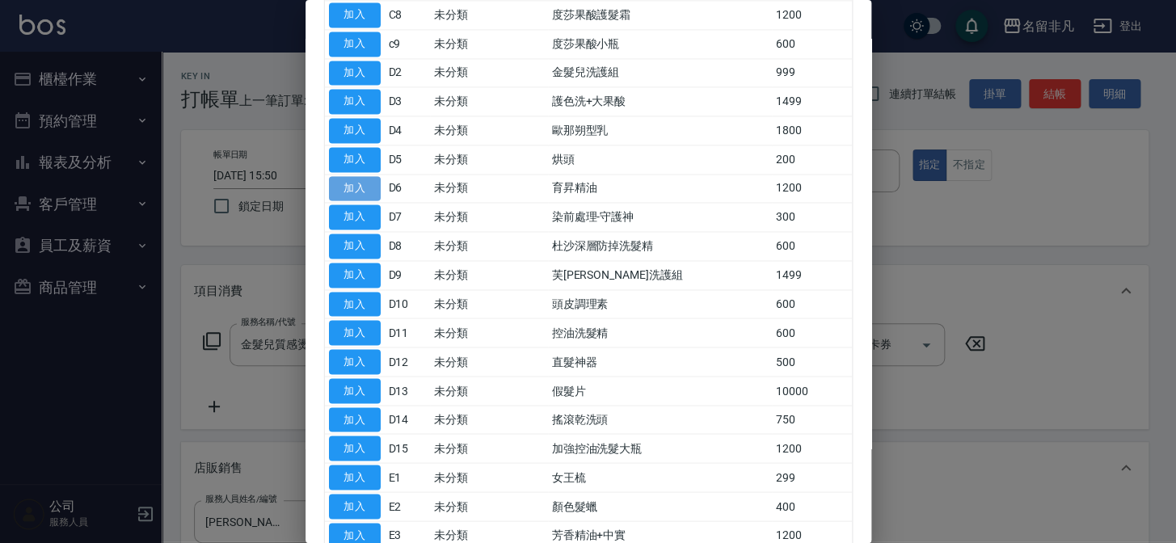
click at [361, 180] on button "加入" at bounding box center [355, 188] width 52 height 25
type input "育昇精油"
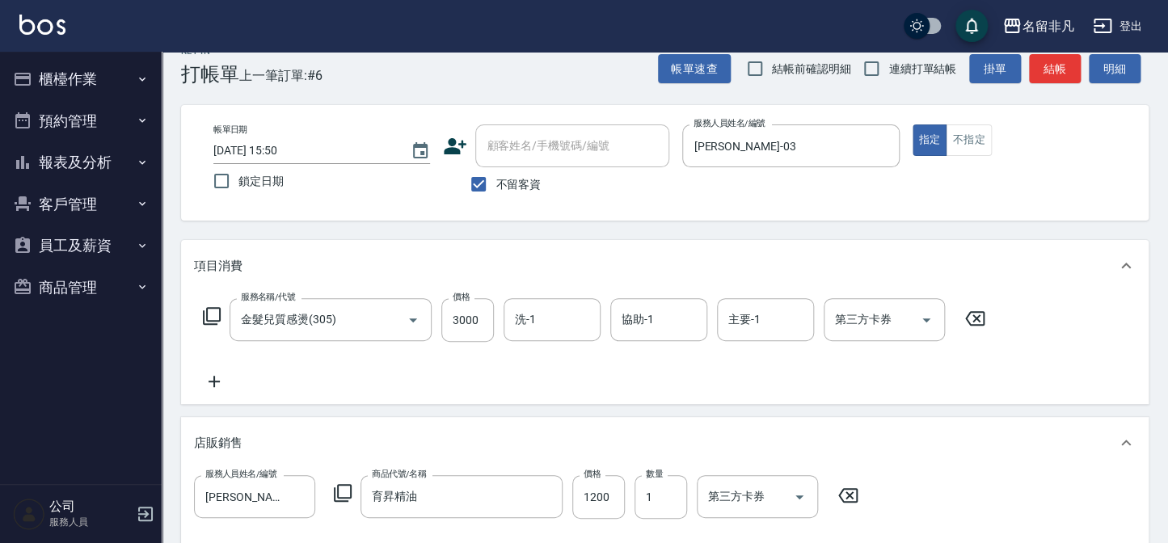
scroll to position [0, 0]
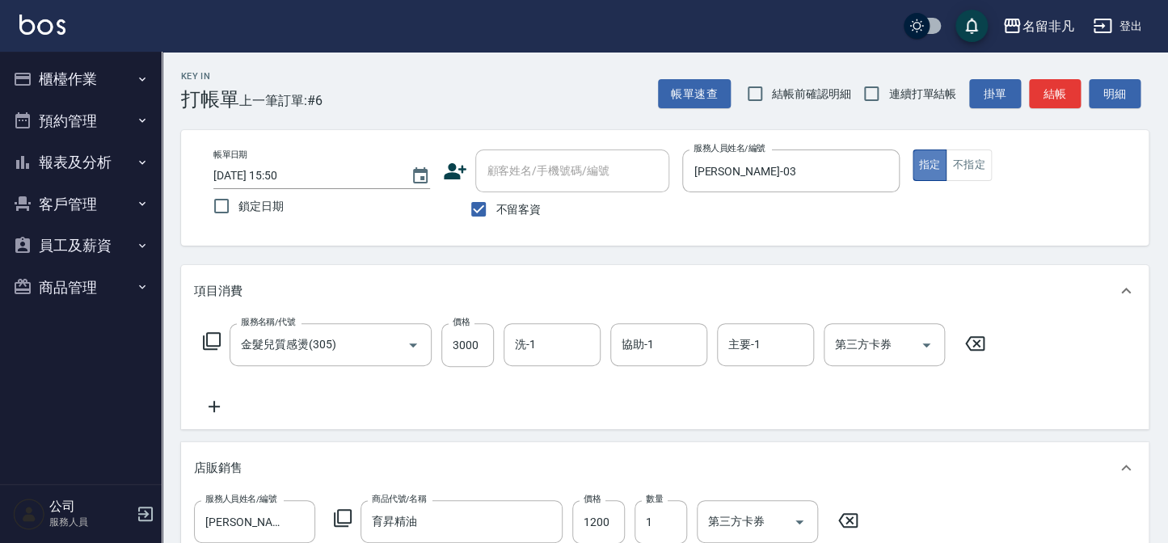
click at [927, 163] on button "指定" at bounding box center [930, 166] width 35 height 32
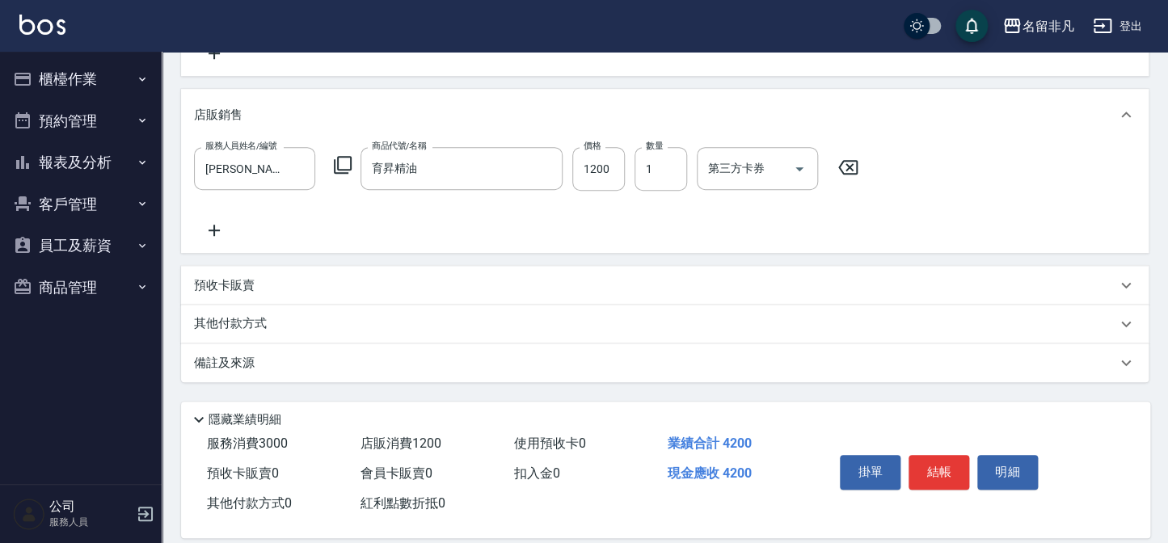
scroll to position [372, 0]
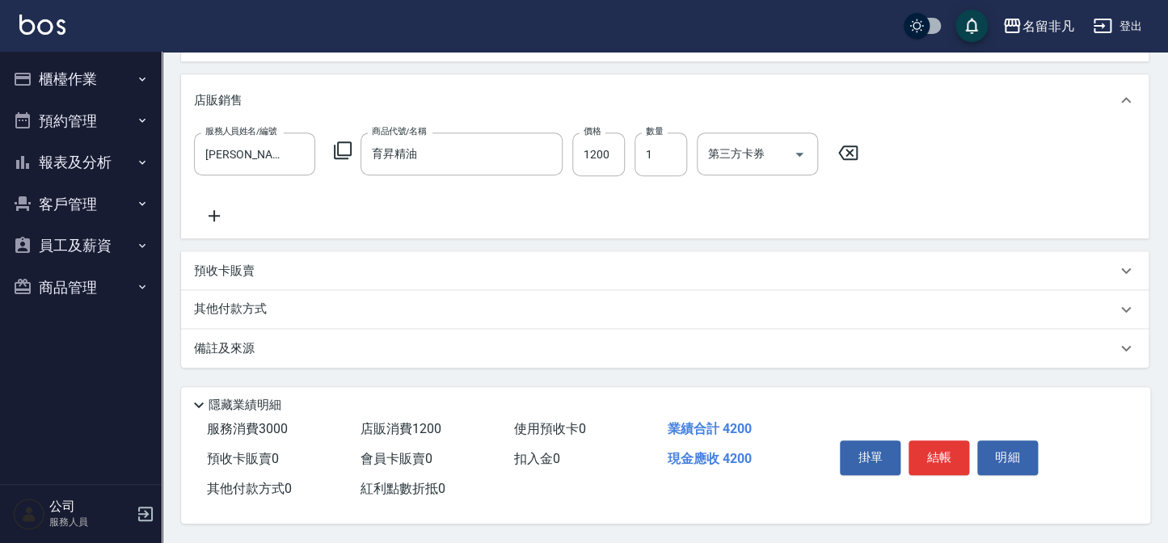
drag, startPoint x: 928, startPoint y: 455, endPoint x: 920, endPoint y: 453, distance: 8.4
click at [926, 455] on button "結帳" at bounding box center [939, 458] width 61 height 34
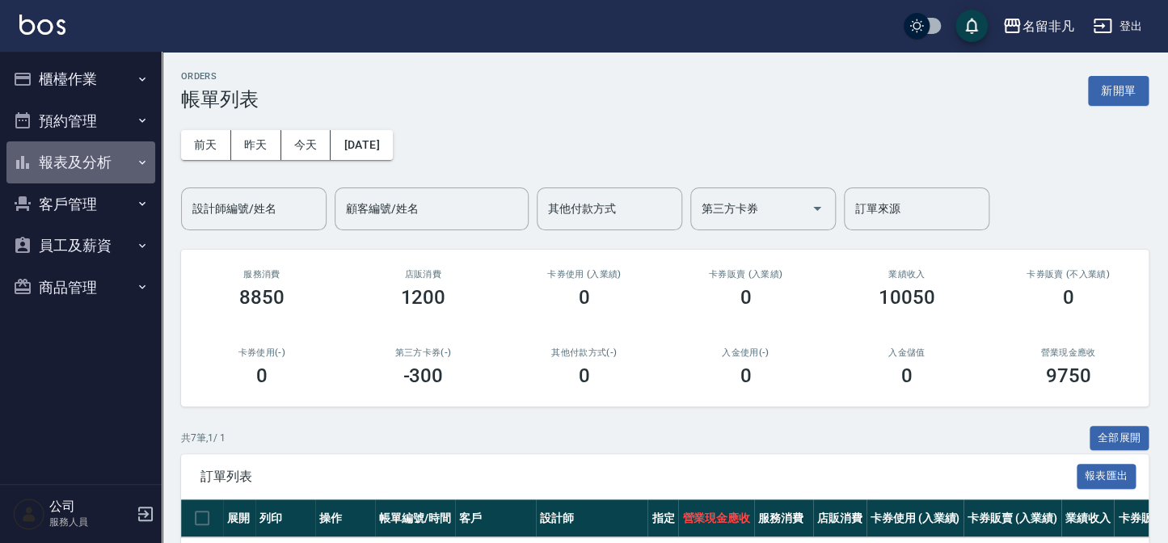
click at [70, 160] on button "報表及分析" at bounding box center [80, 162] width 149 height 42
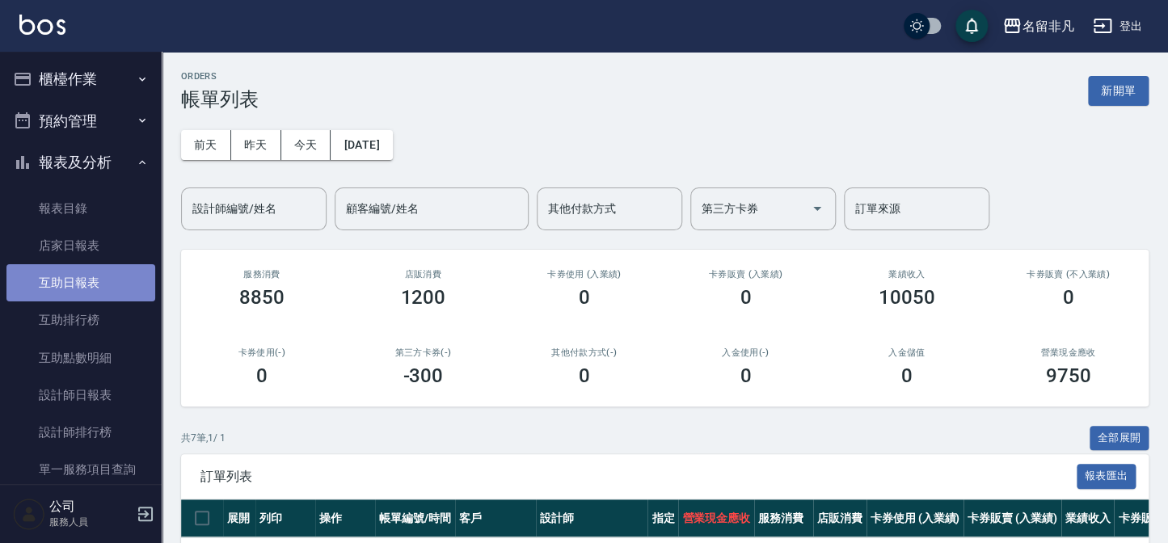
click at [100, 283] on link "互助日報表" at bounding box center [80, 282] width 149 height 37
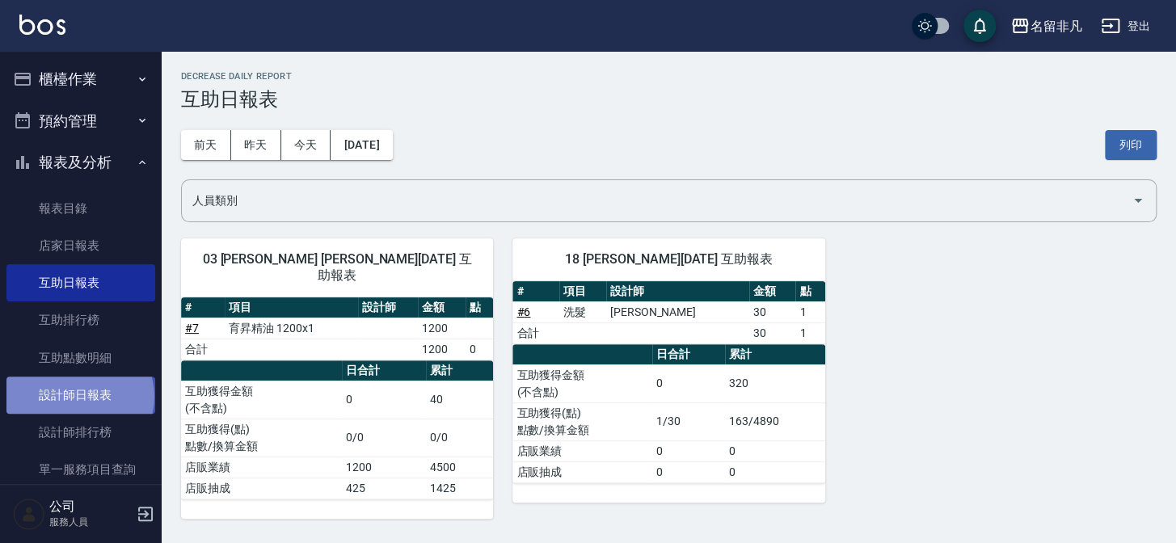
click at [78, 396] on link "設計師日報表" at bounding box center [80, 395] width 149 height 37
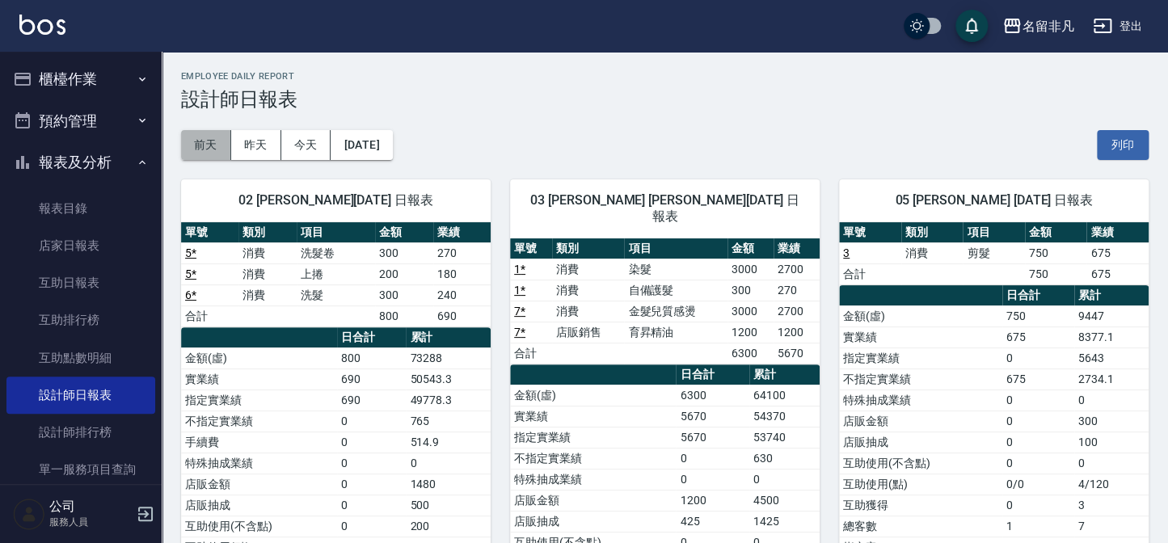
click at [210, 144] on button "前天" at bounding box center [206, 145] width 50 height 30
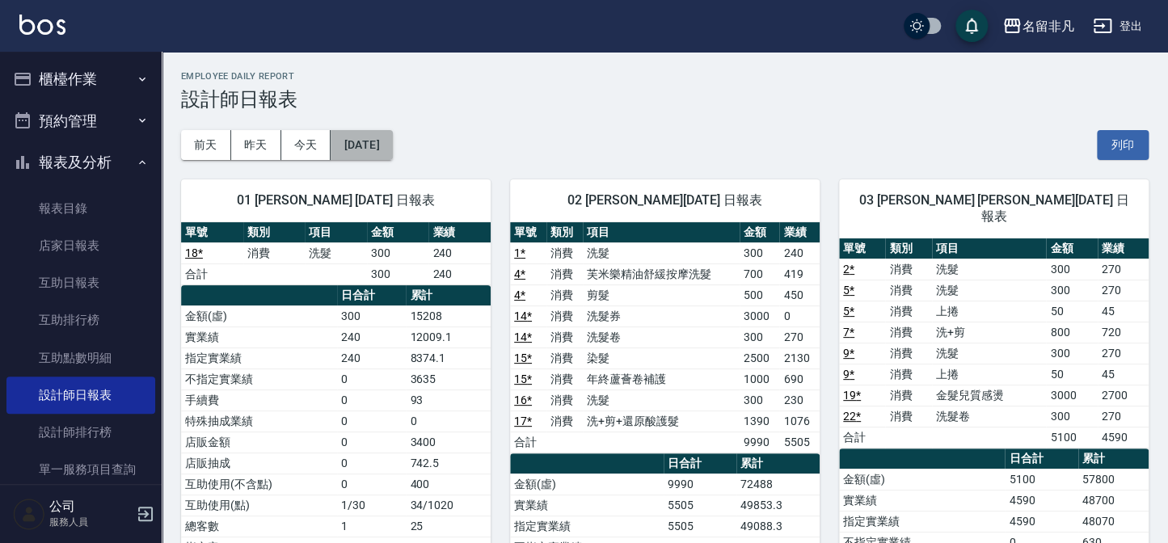
click at [392, 141] on button "[DATE]" at bounding box center [361, 145] width 61 height 30
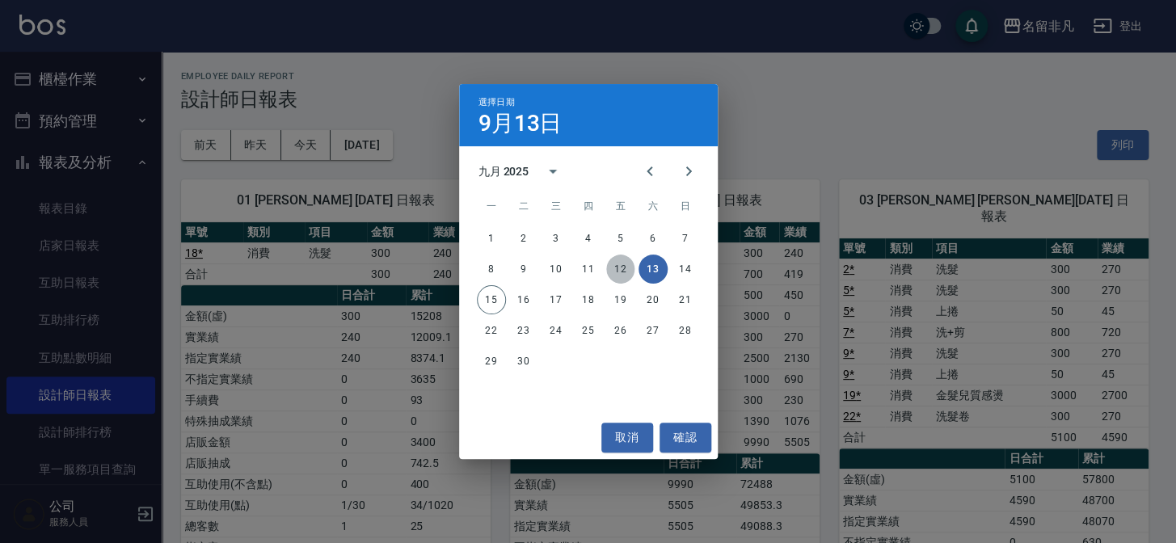
click at [625, 266] on button "12" at bounding box center [620, 269] width 29 height 29
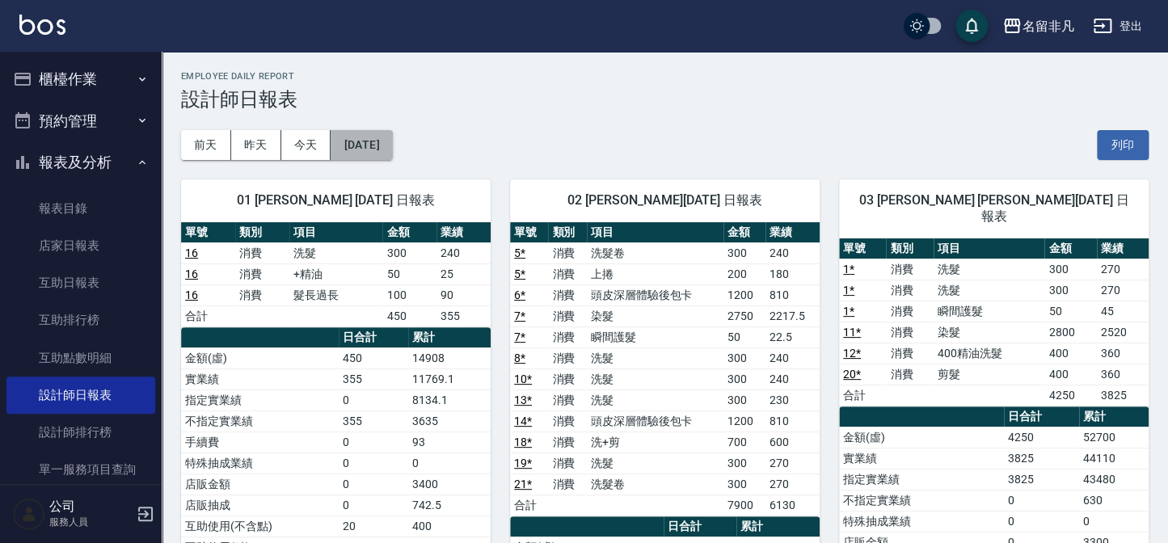
click at [392, 137] on button "[DATE]" at bounding box center [361, 145] width 61 height 30
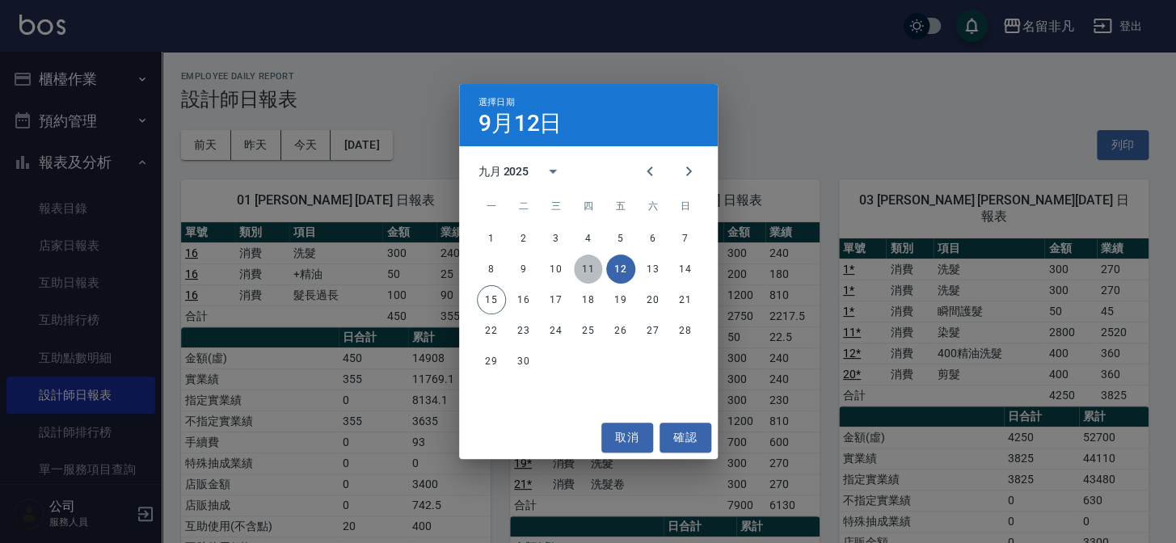
click at [583, 263] on button "11" at bounding box center [588, 269] width 29 height 29
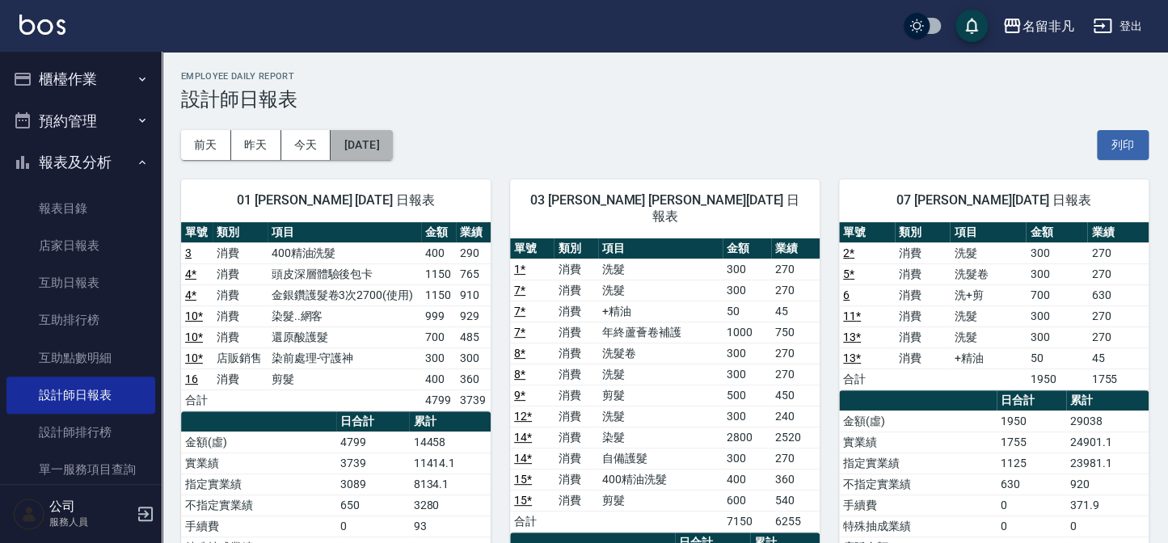
click at [392, 139] on button "[DATE]" at bounding box center [361, 145] width 61 height 30
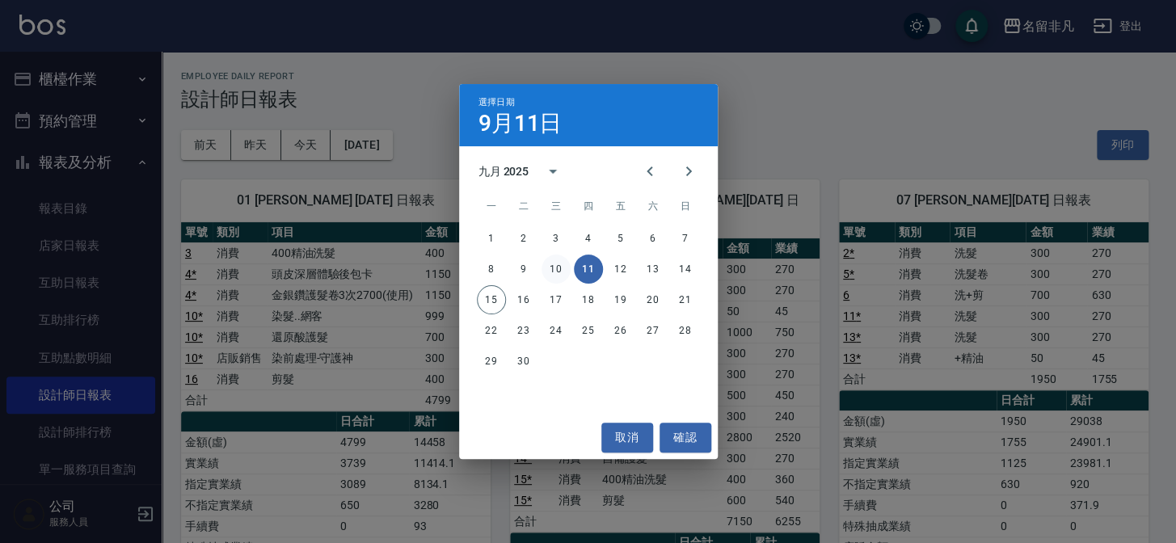
click at [558, 263] on button "10" at bounding box center [556, 269] width 29 height 29
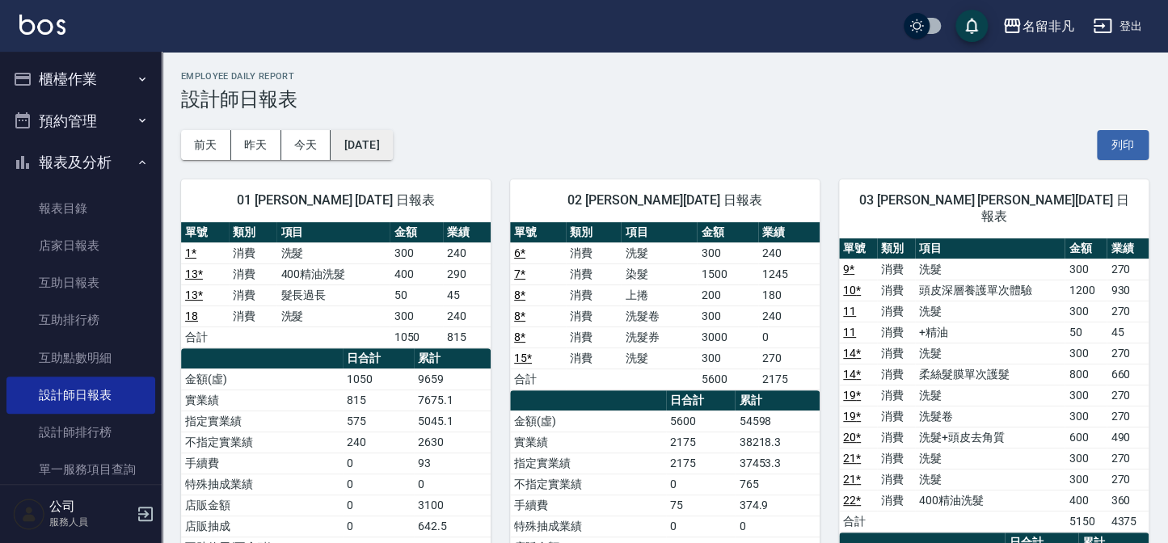
click at [392, 145] on button "[DATE]" at bounding box center [361, 145] width 61 height 30
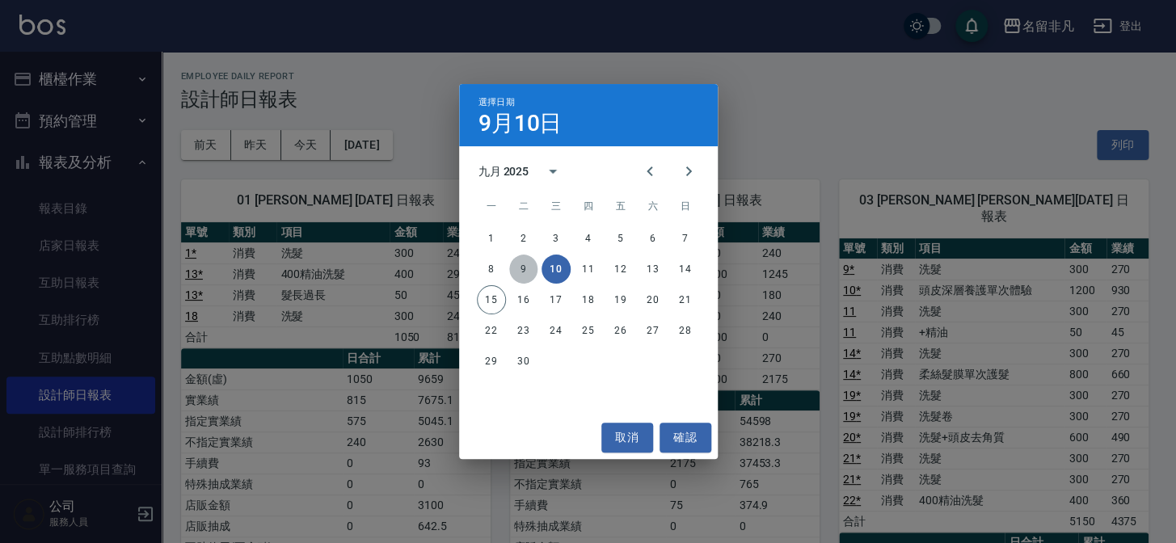
click at [519, 271] on button "9" at bounding box center [523, 269] width 29 height 29
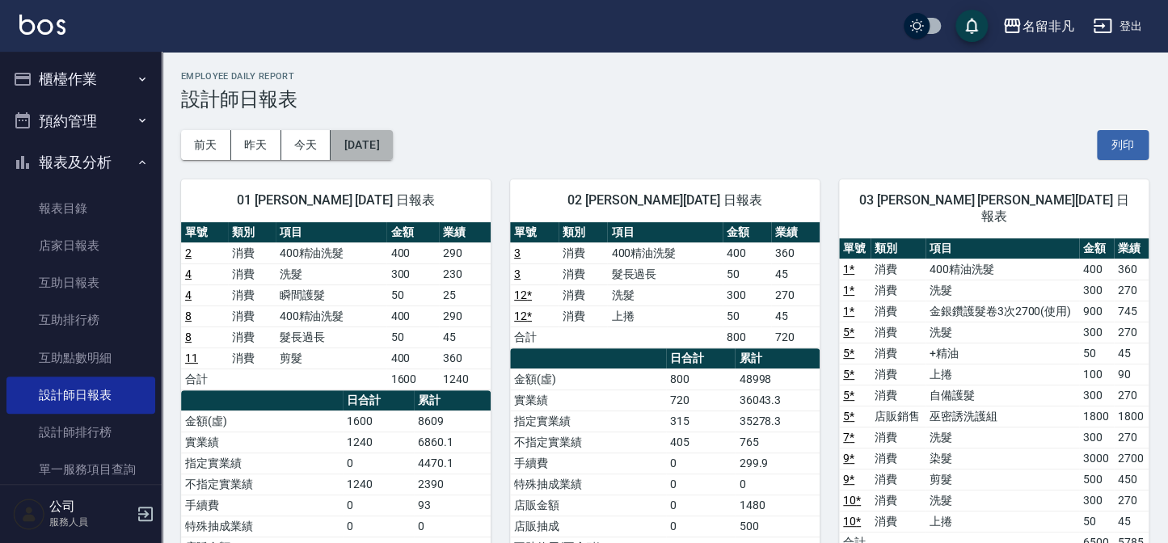
click at [392, 143] on button "[DATE]" at bounding box center [361, 145] width 61 height 30
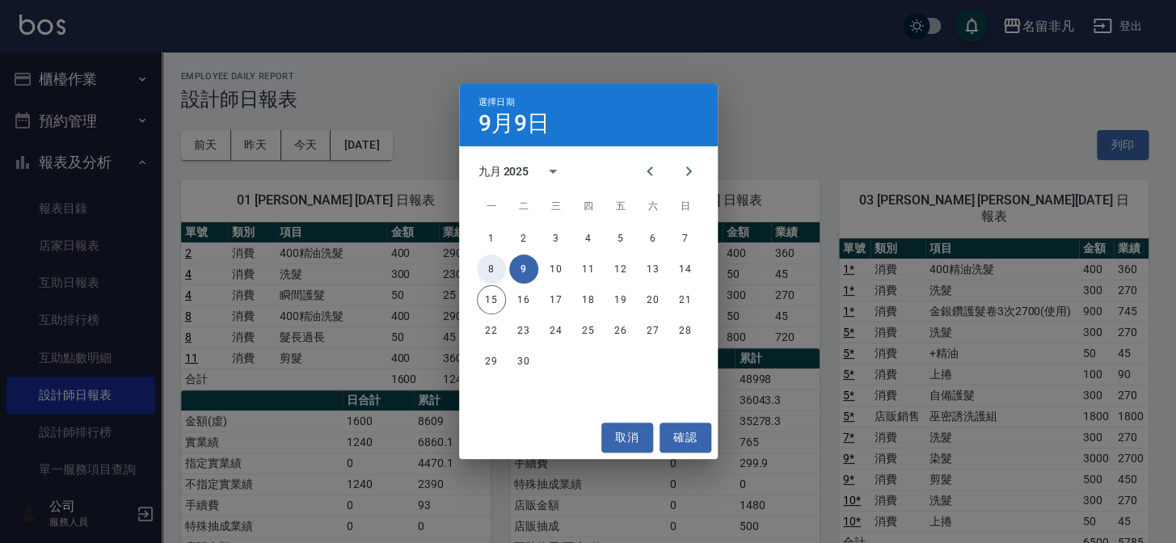
click at [494, 271] on button "8" at bounding box center [491, 269] width 29 height 29
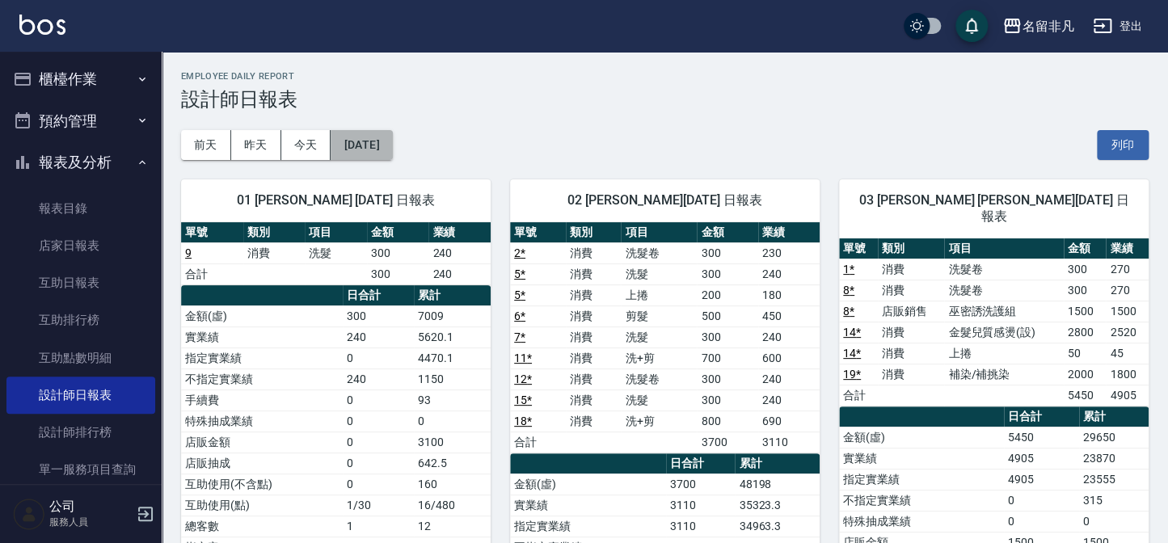
click at [392, 144] on button "[DATE]" at bounding box center [361, 145] width 61 height 30
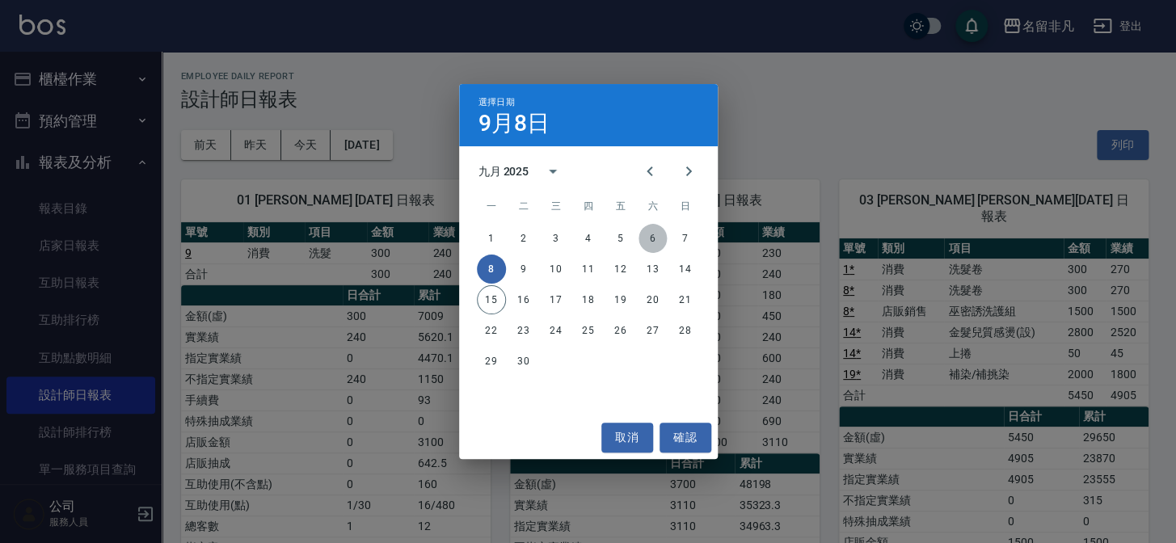
click at [652, 238] on button "6" at bounding box center [653, 238] width 29 height 29
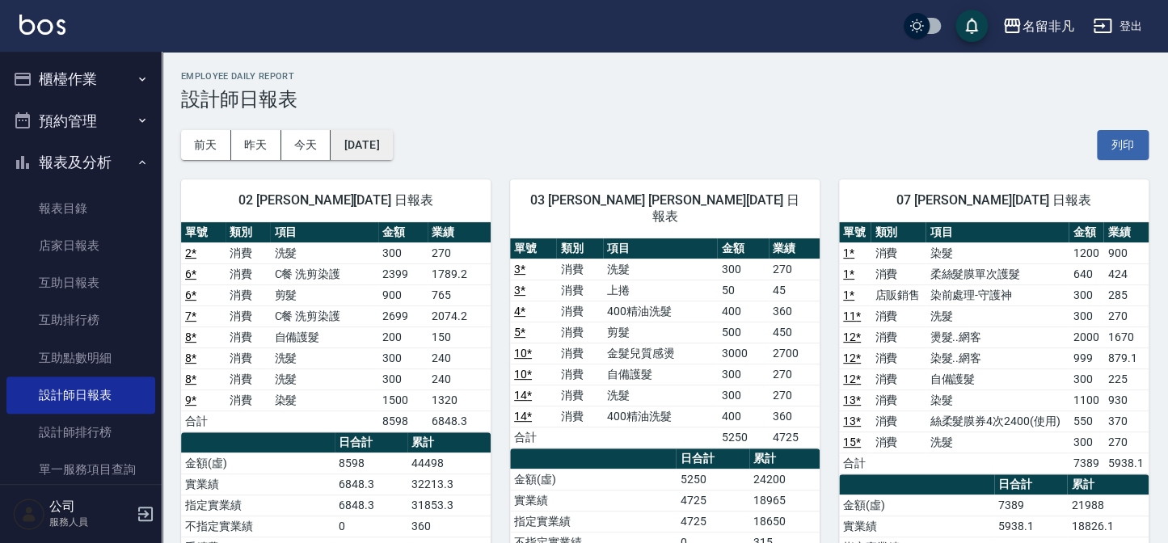
click at [392, 145] on button "[DATE]" at bounding box center [361, 145] width 61 height 30
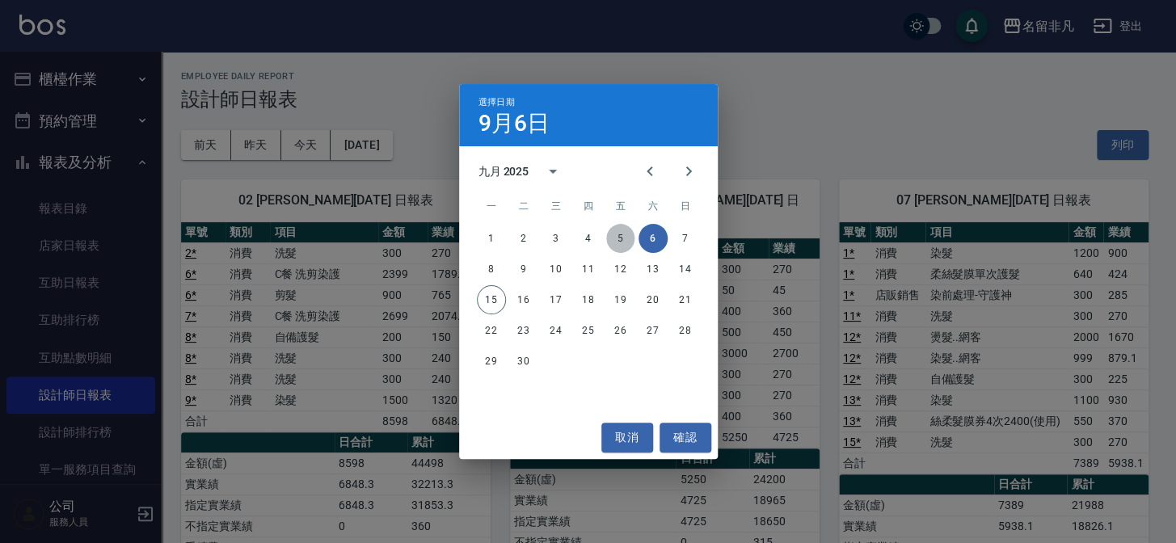
click at [616, 236] on button "5" at bounding box center [620, 238] width 29 height 29
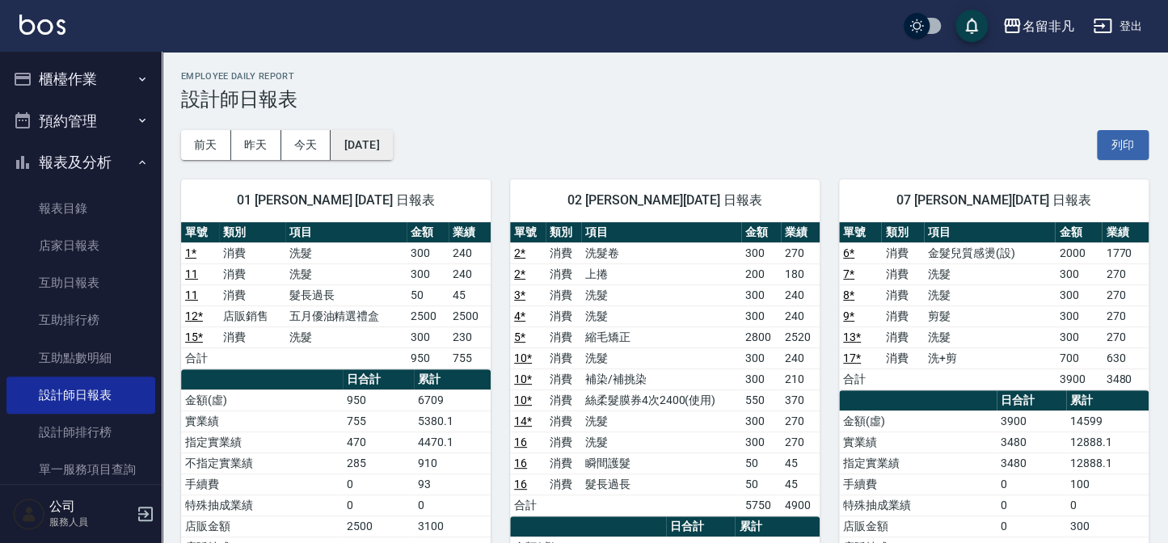
click at [392, 144] on button "[DATE]" at bounding box center [361, 145] width 61 height 30
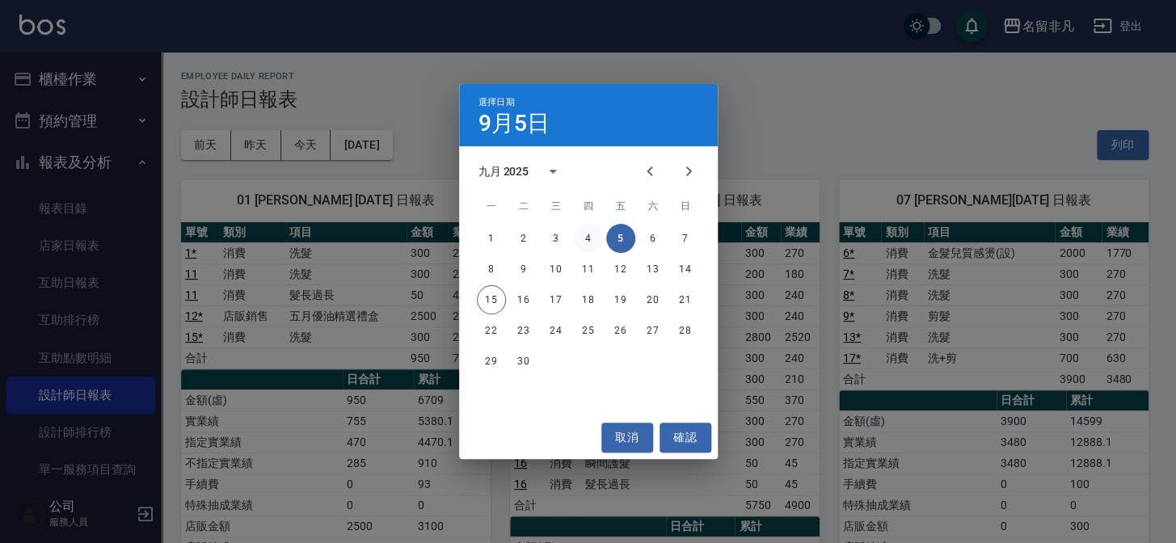
click at [585, 234] on button "4" at bounding box center [588, 238] width 29 height 29
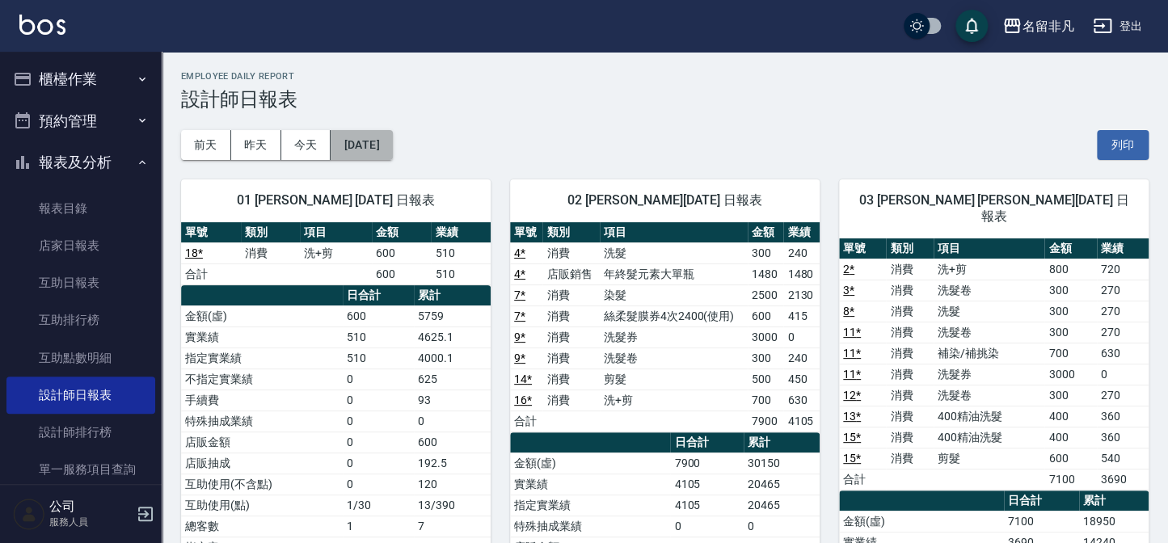
click at [392, 144] on button "[DATE]" at bounding box center [361, 145] width 61 height 30
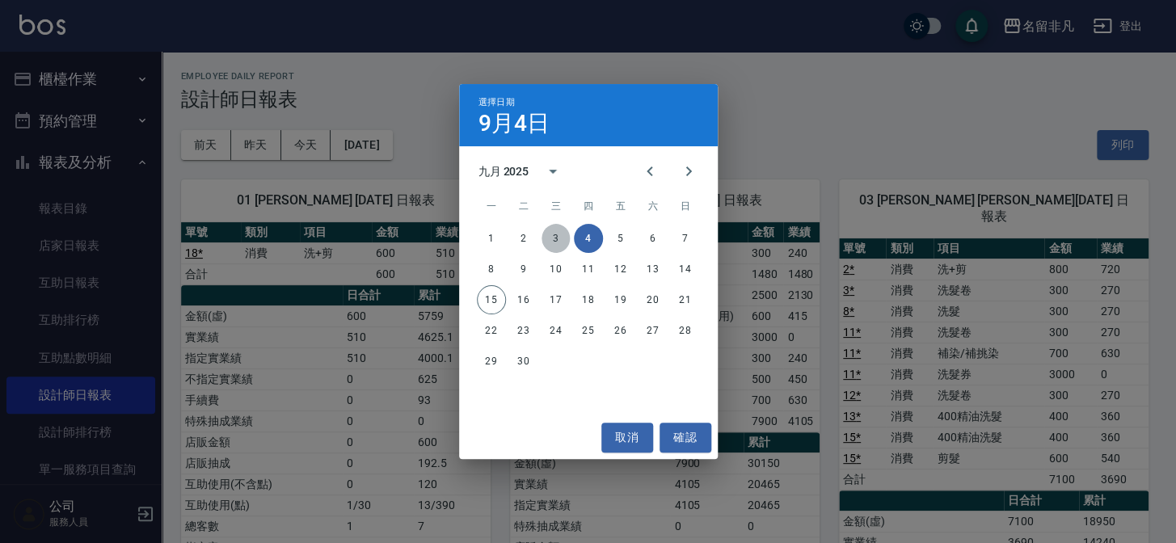
click at [555, 238] on button "3" at bounding box center [556, 238] width 29 height 29
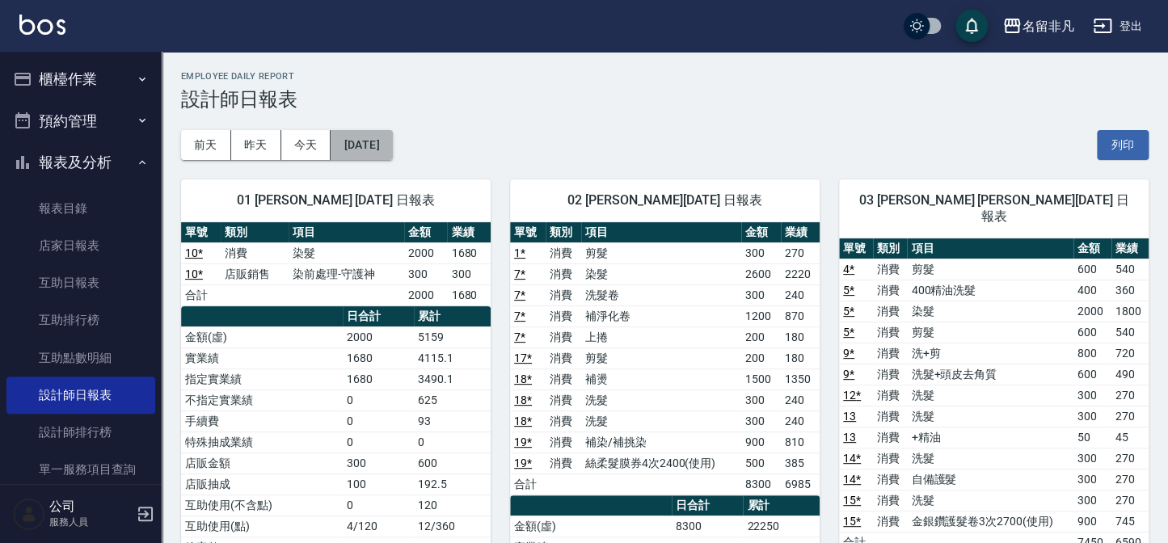
click at [392, 143] on button "[DATE]" at bounding box center [361, 145] width 61 height 30
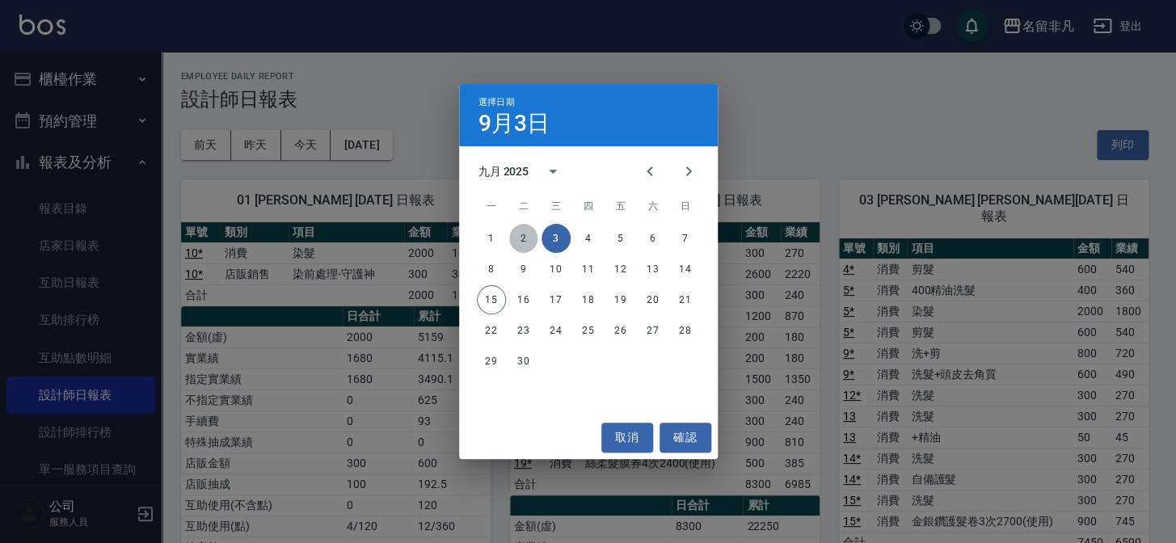
click at [527, 237] on button "2" at bounding box center [523, 238] width 29 height 29
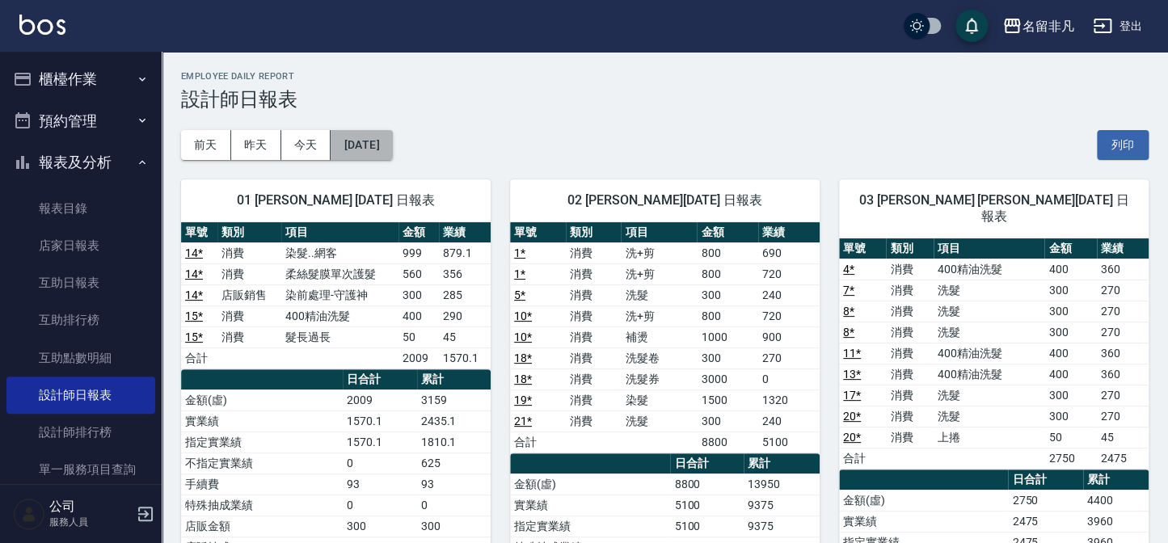
click at [392, 143] on button "[DATE]" at bounding box center [361, 145] width 61 height 30
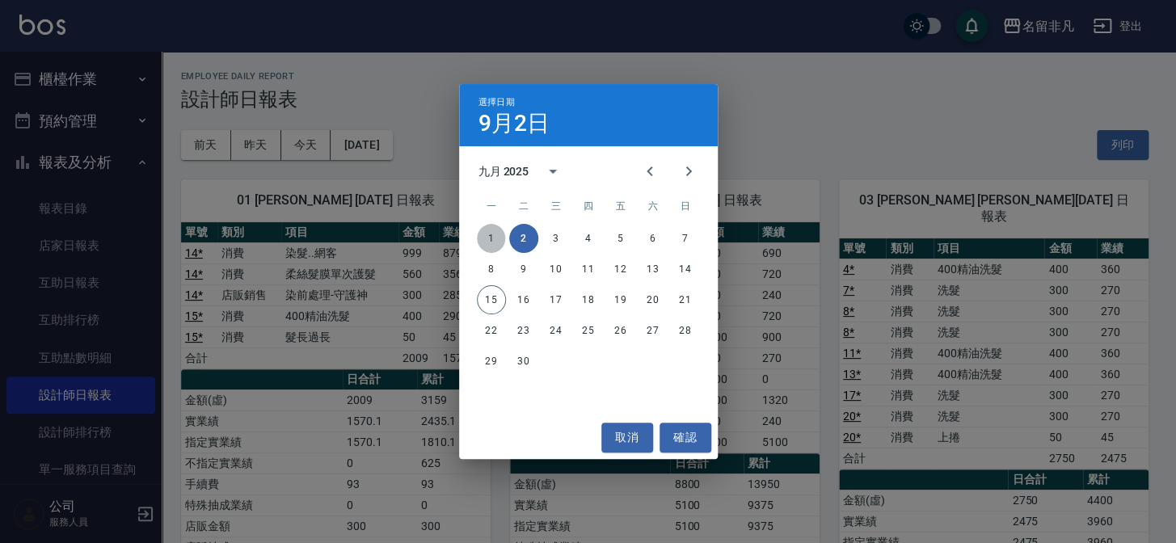
click at [490, 237] on button "1" at bounding box center [491, 238] width 29 height 29
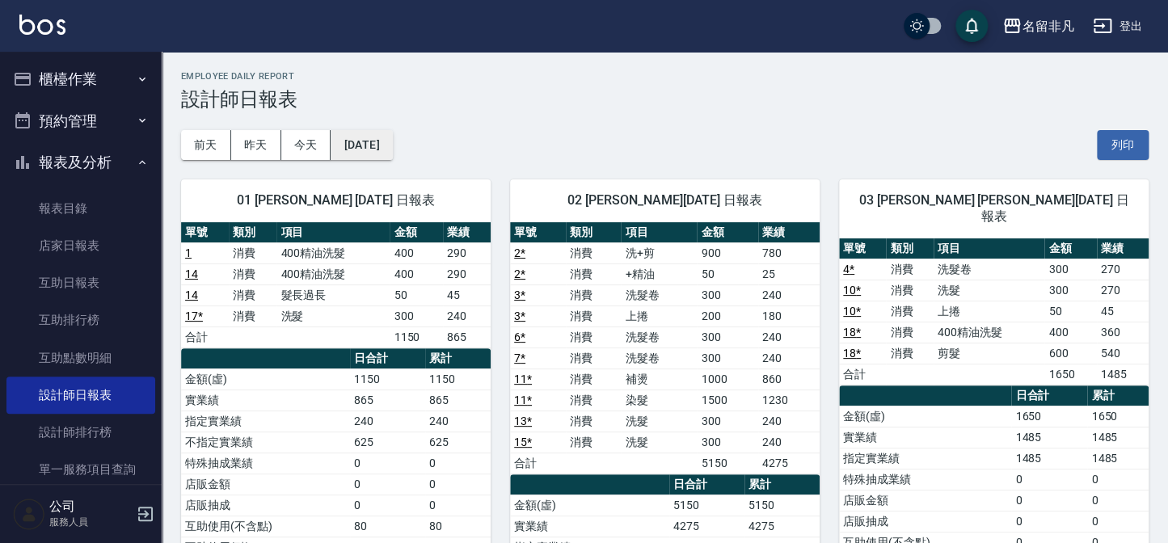
click at [392, 145] on button "[DATE]" at bounding box center [361, 145] width 61 height 30
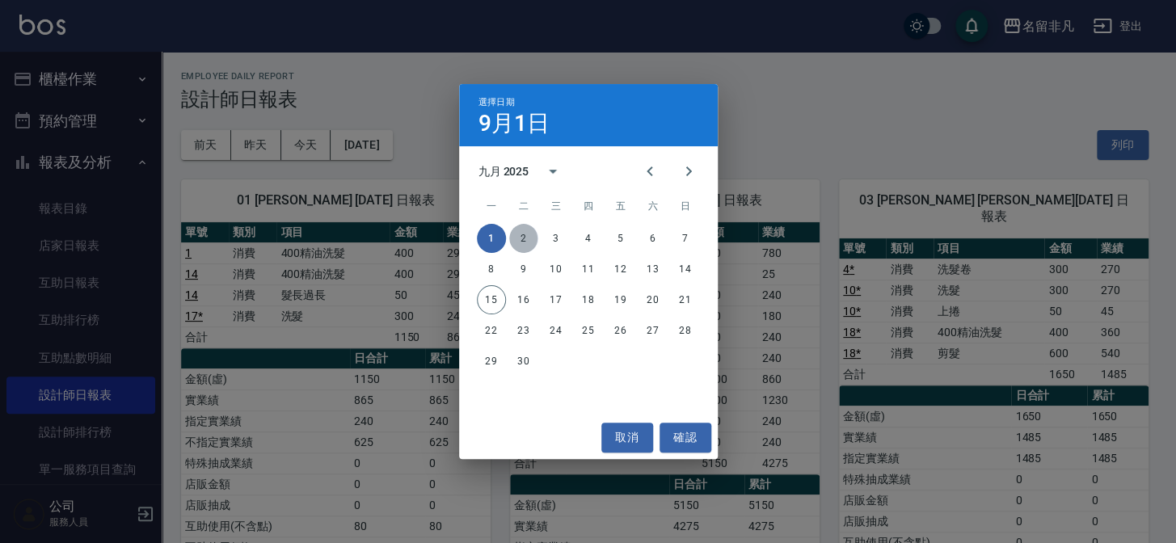
click at [525, 238] on button "2" at bounding box center [523, 238] width 29 height 29
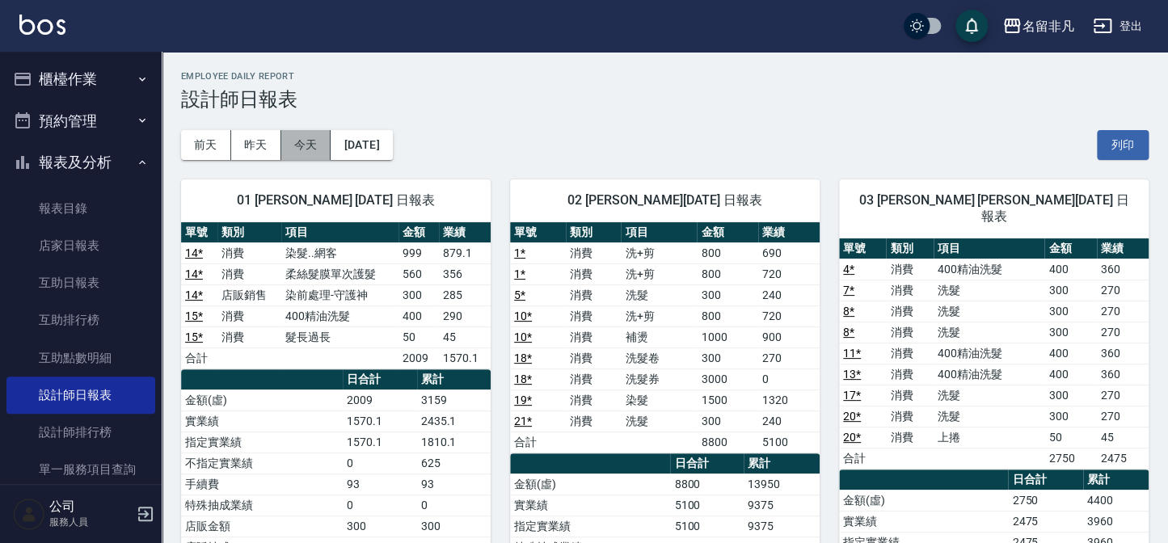
click at [311, 144] on button "今天" at bounding box center [306, 145] width 50 height 30
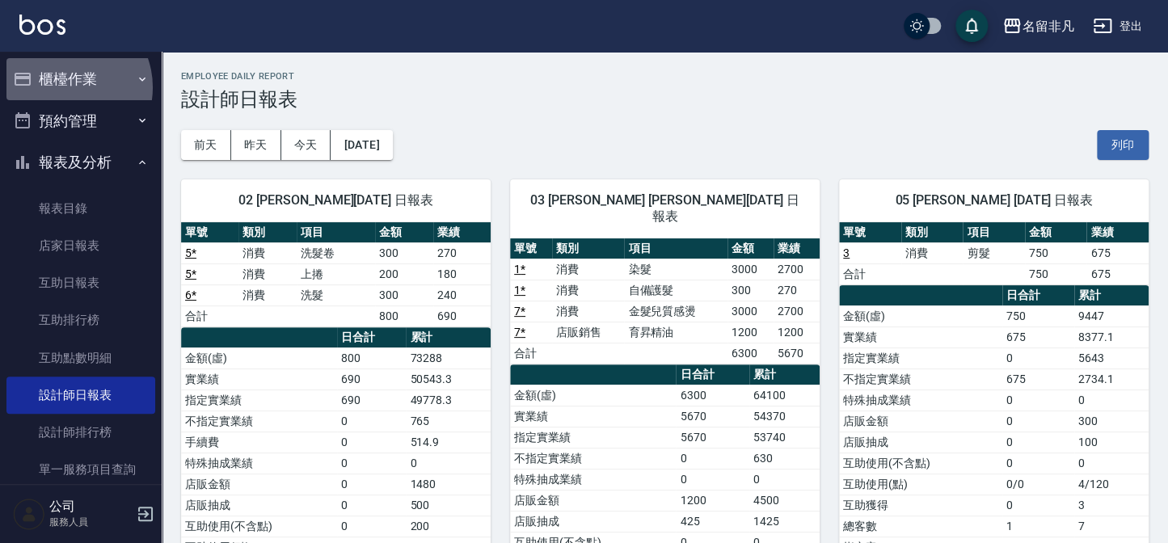
click at [64, 87] on button "櫃檯作業" at bounding box center [80, 79] width 149 height 42
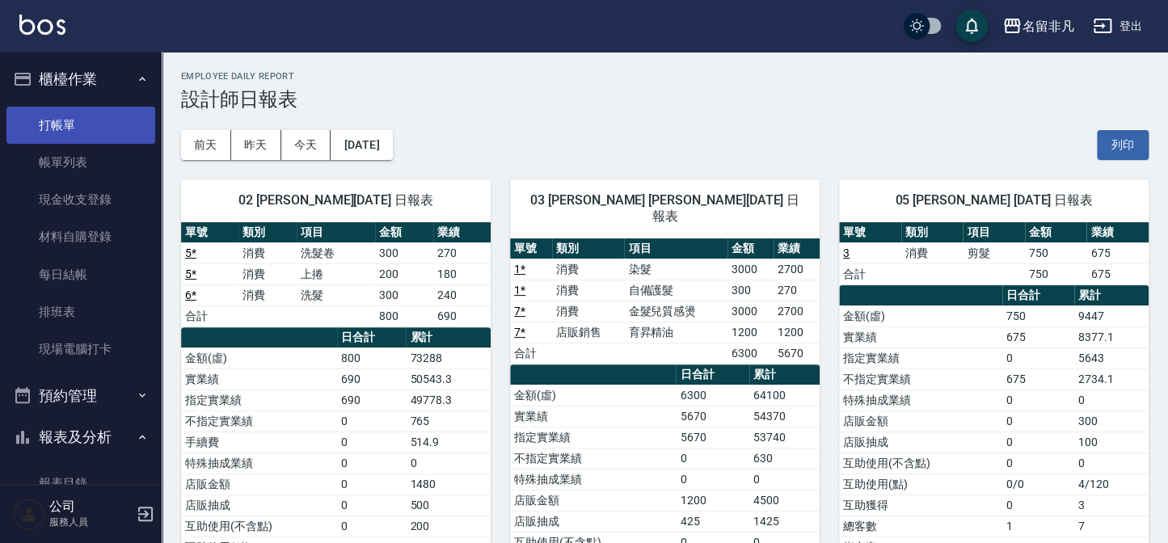
click at [64, 129] on link "打帳單" at bounding box center [80, 125] width 149 height 37
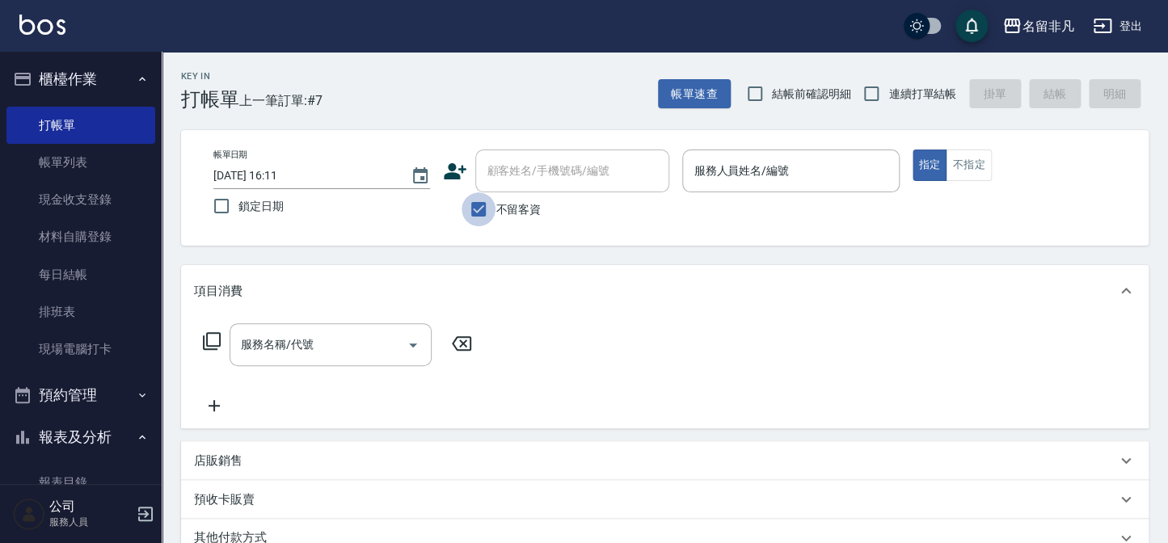
drag, startPoint x: 479, startPoint y: 210, endPoint x: 502, endPoint y: 186, distance: 33.7
click at [479, 209] on input "不留客資" at bounding box center [479, 209] width 34 height 34
checkbox input "false"
click at [530, 165] on div "顧客姓名/手機號碼/編號 顧客姓名/手機號碼/編號" at bounding box center [572, 171] width 194 height 43
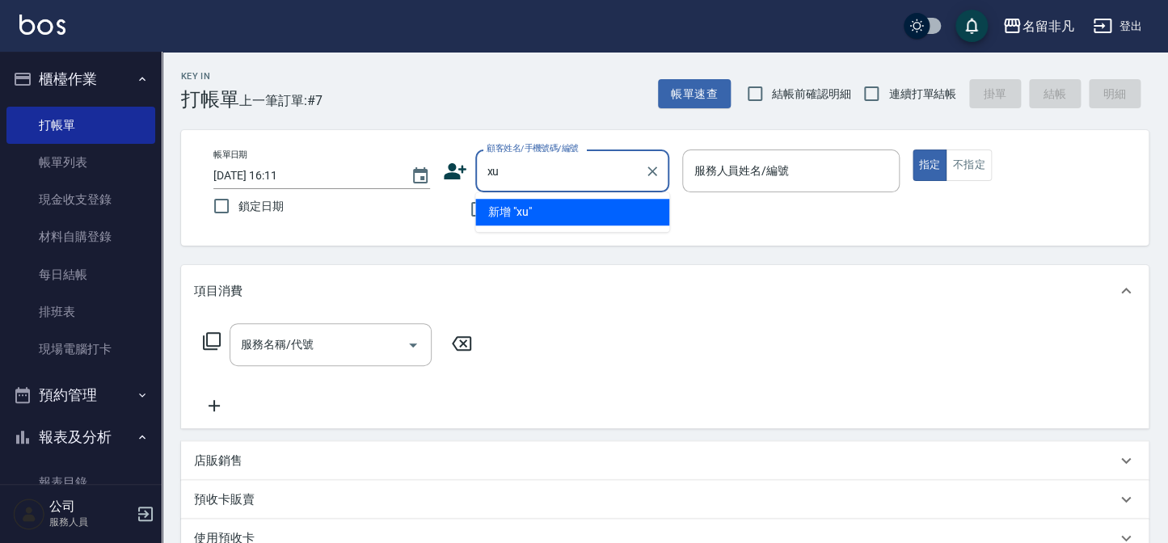
type input "x"
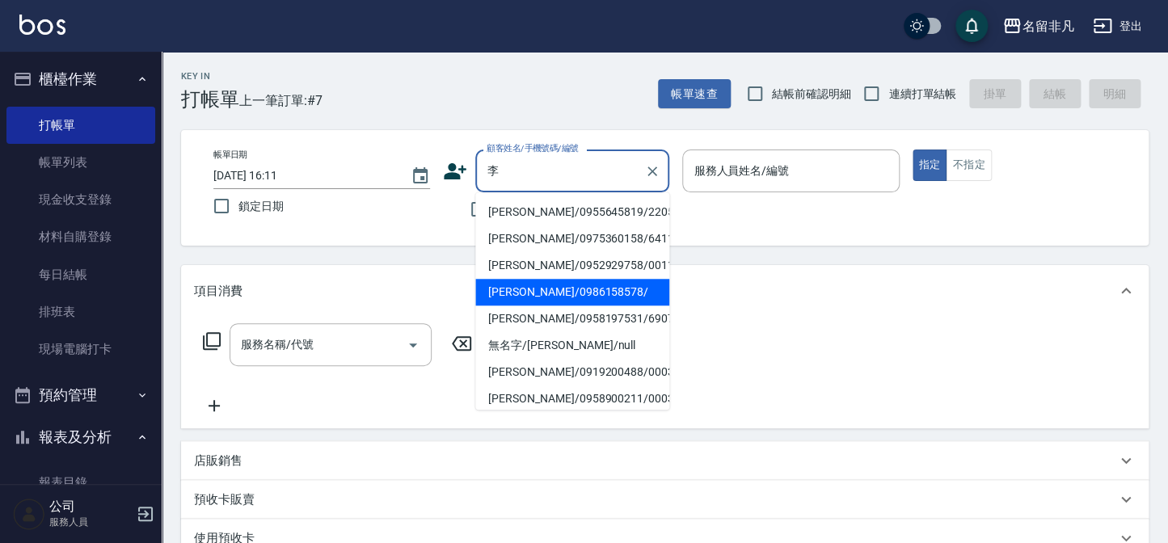
click at [516, 293] on li "[PERSON_NAME]/0986158578/" at bounding box center [572, 292] width 194 height 27
type input "[PERSON_NAME]/0986158578/"
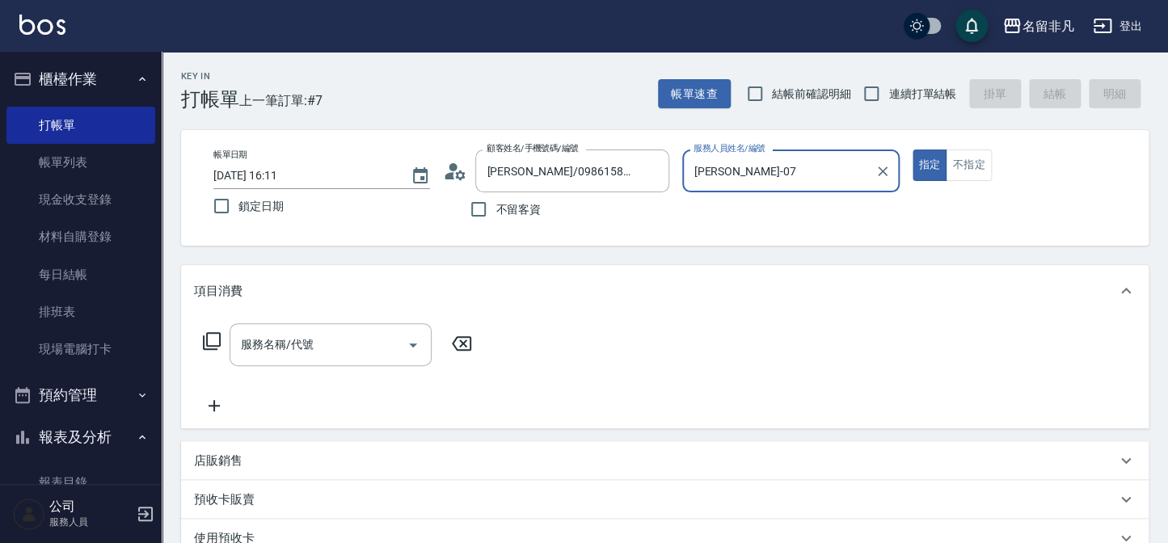
type input "[PERSON_NAME]-07"
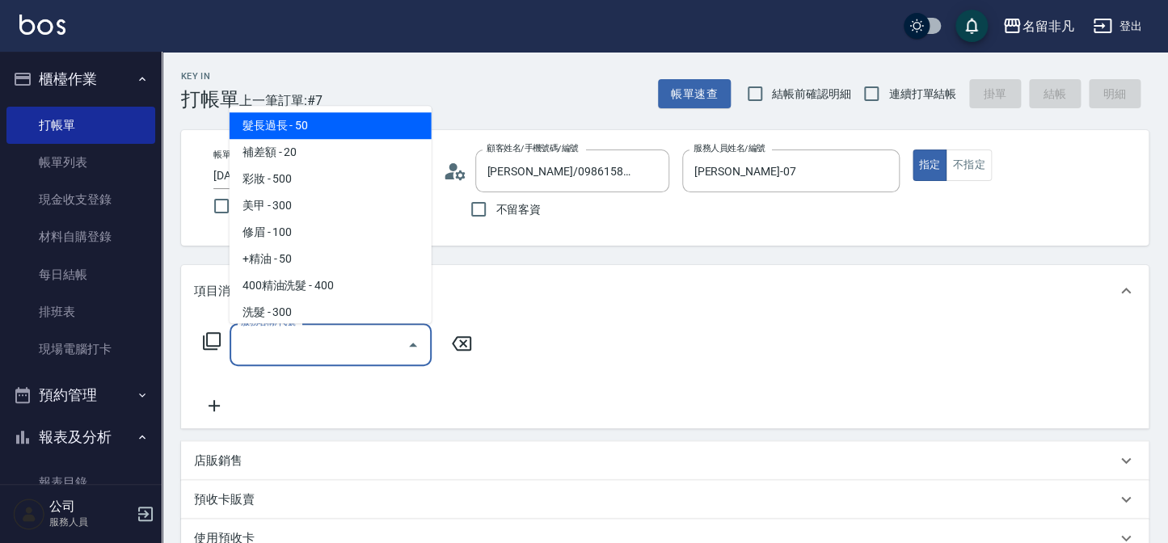
click at [259, 340] on div "服務名稱/代號 服務名稱/代號" at bounding box center [331, 344] width 202 height 43
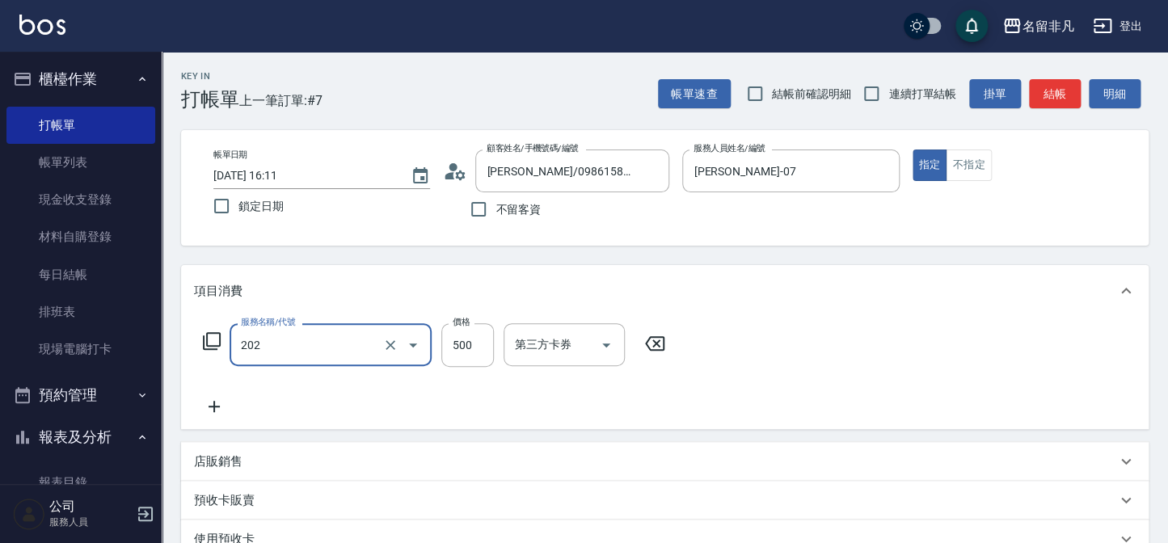
type input "剪髮(202)"
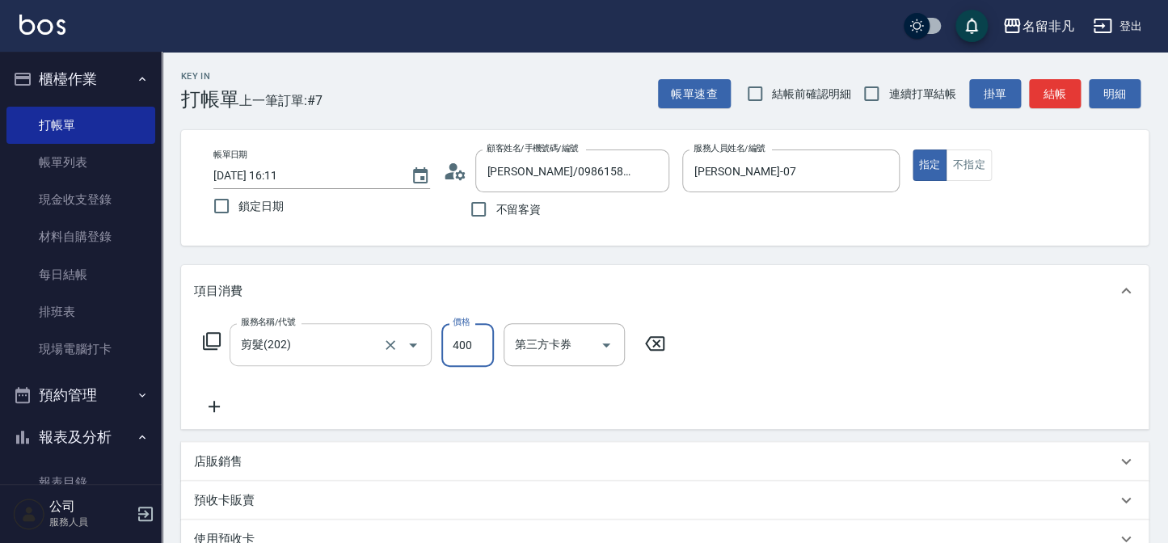
type input "400"
click at [1068, 83] on button "結帳" at bounding box center [1055, 94] width 52 height 30
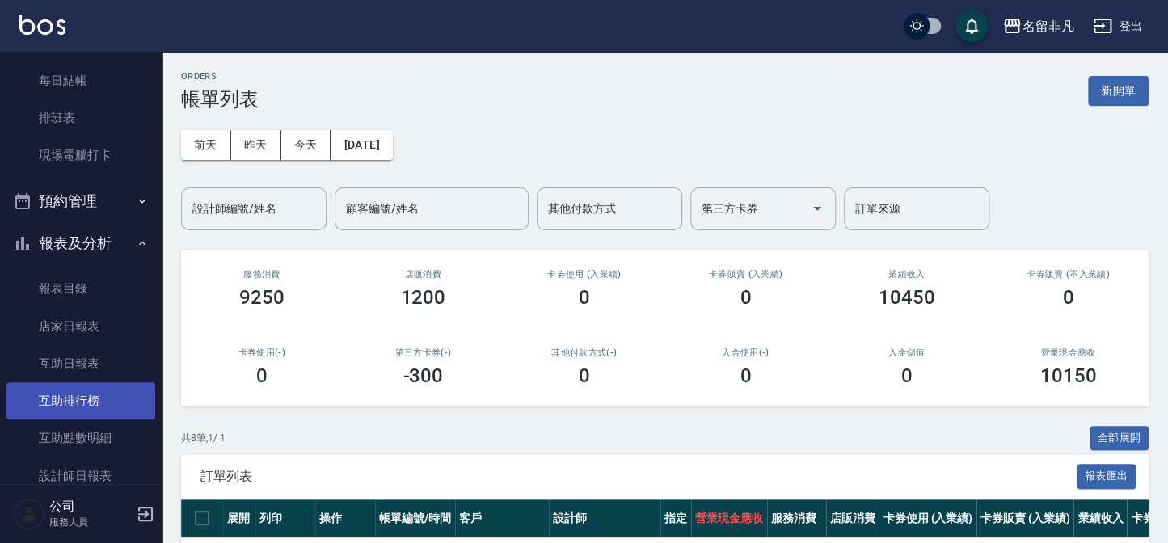
scroll to position [220, 0]
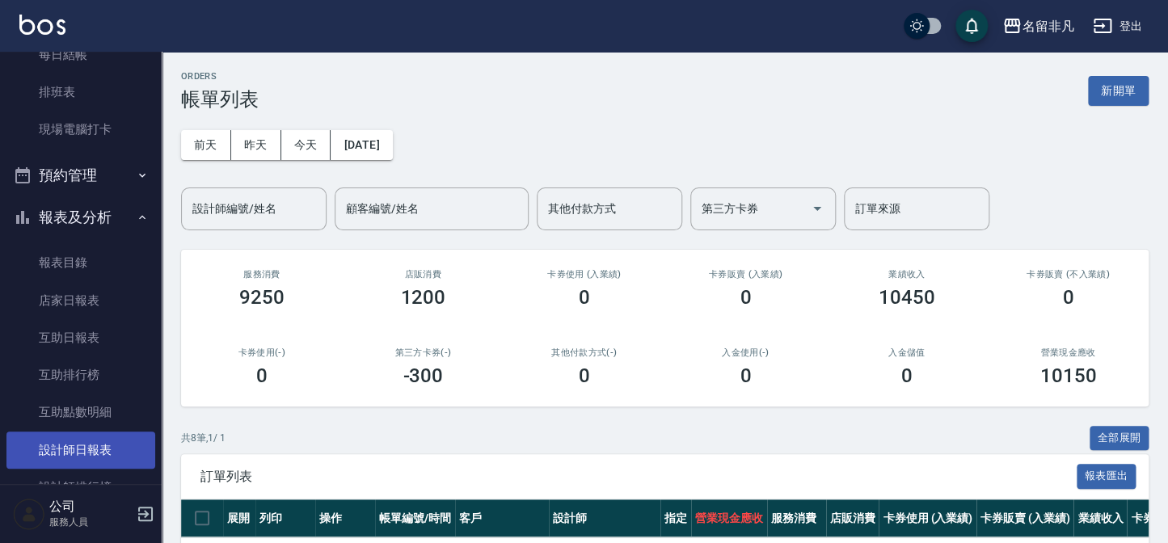
click at [51, 443] on link "設計師日報表" at bounding box center [80, 450] width 149 height 37
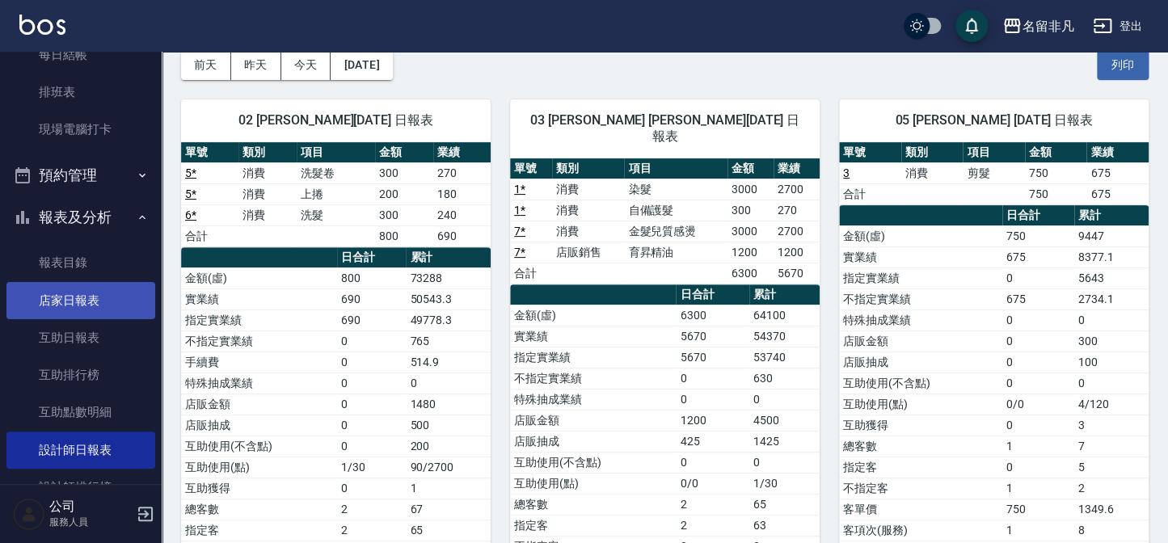
scroll to position [73, 0]
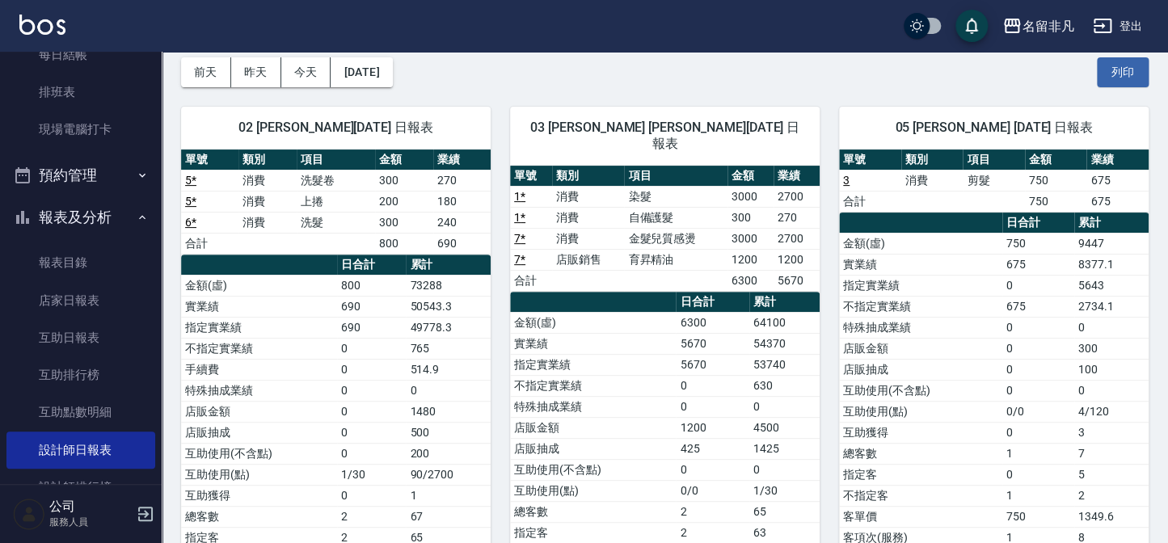
click at [66, 226] on button "報表及分析" at bounding box center [80, 217] width 149 height 42
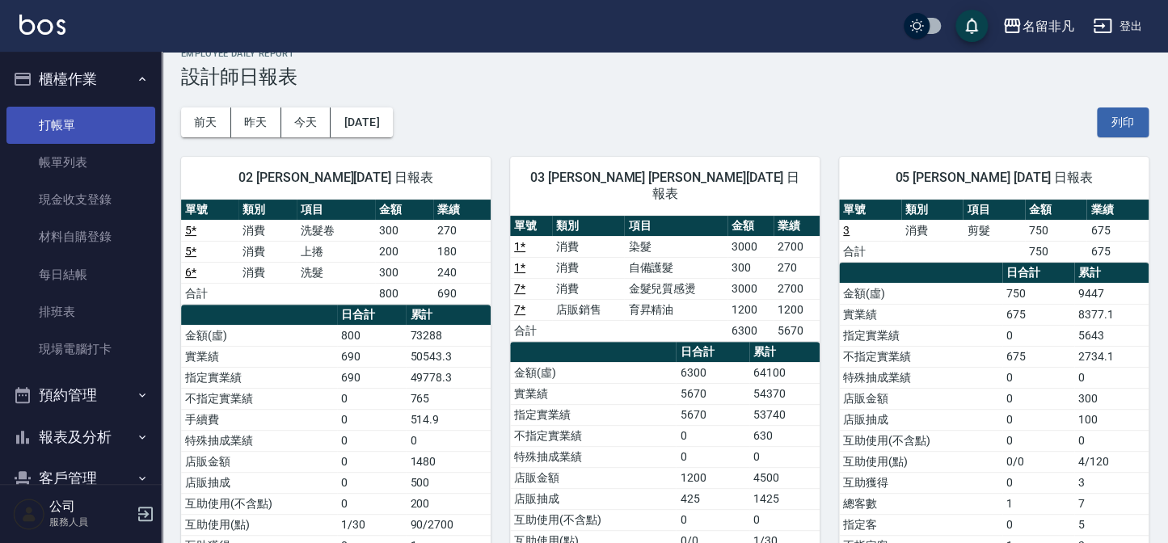
scroll to position [0, 0]
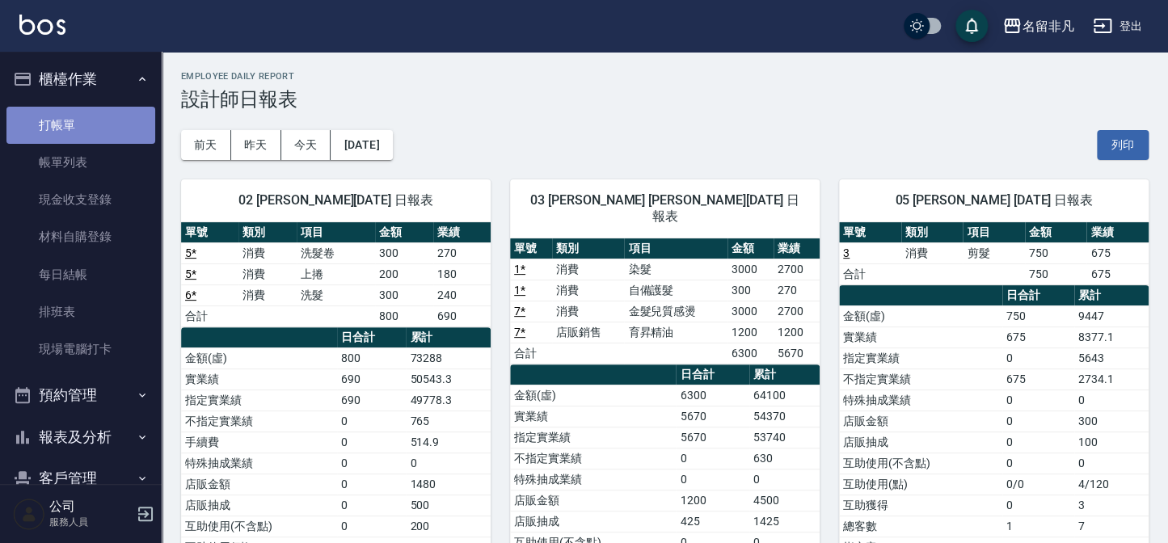
click at [116, 124] on link "打帳單" at bounding box center [80, 125] width 149 height 37
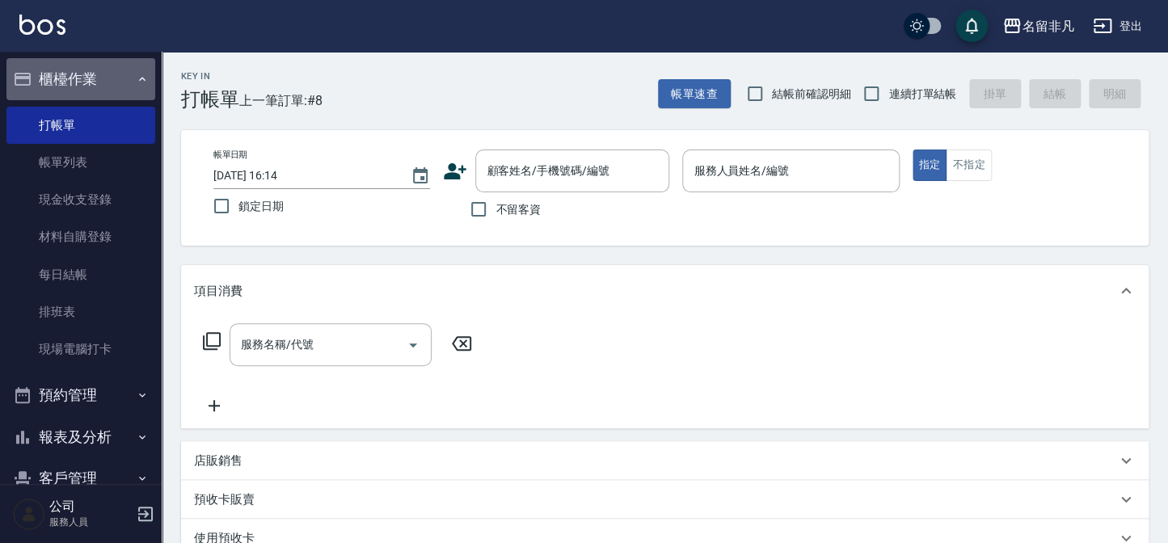
click at [116, 82] on button "櫃檯作業" at bounding box center [80, 79] width 149 height 42
